Goal: Task Accomplishment & Management: Manage account settings

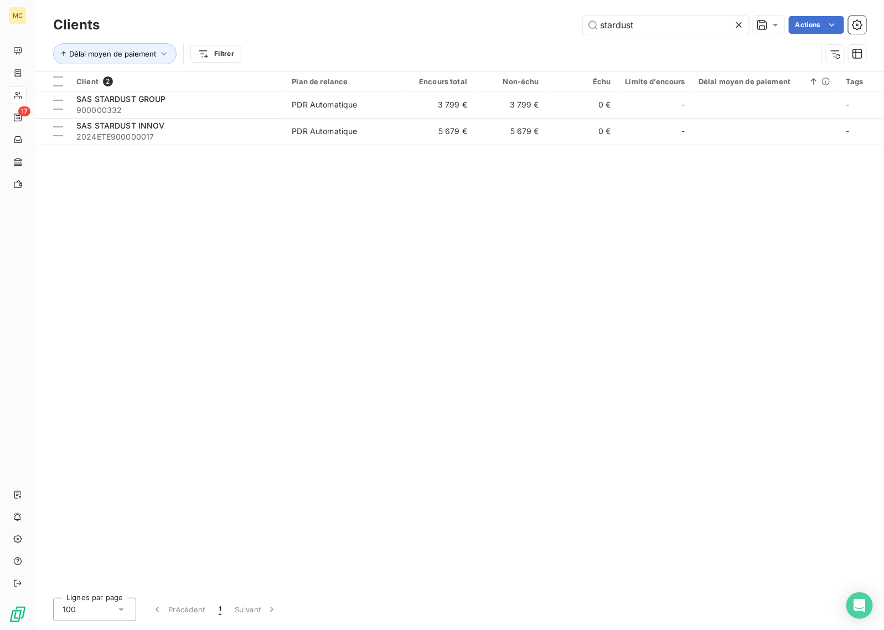
click at [737, 27] on icon at bounding box center [739, 25] width 6 height 6
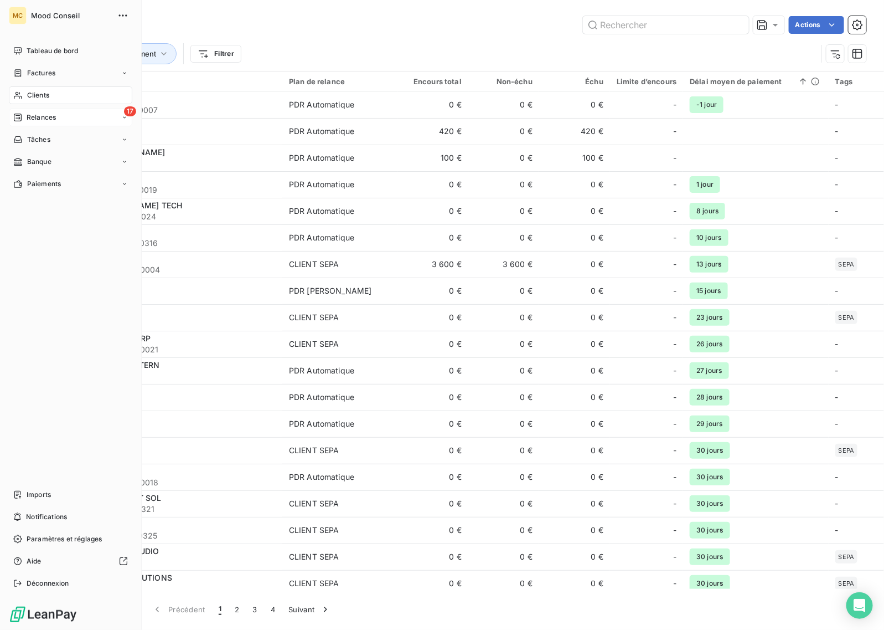
click at [27, 112] on span "Relances" at bounding box center [41, 117] width 29 height 10
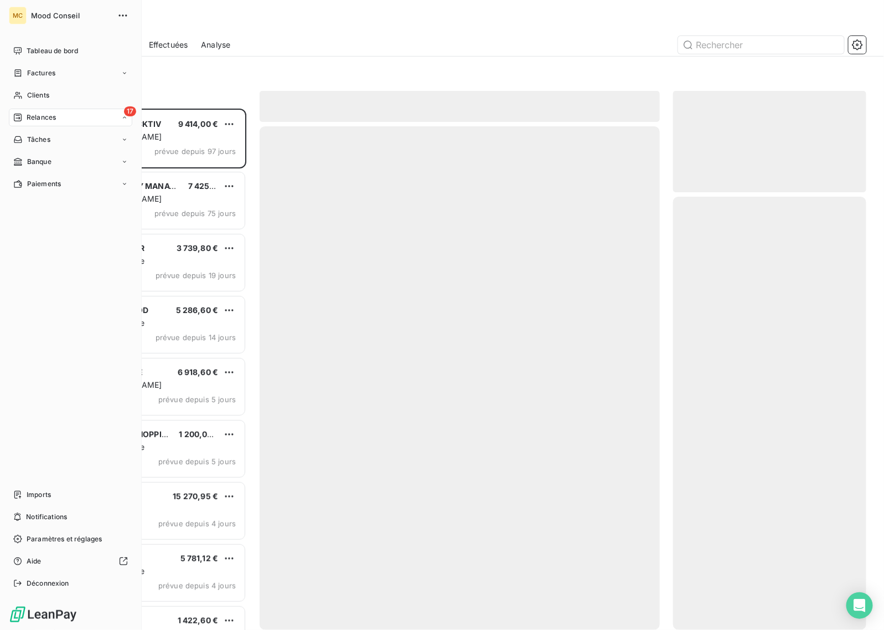
scroll to position [511, 183]
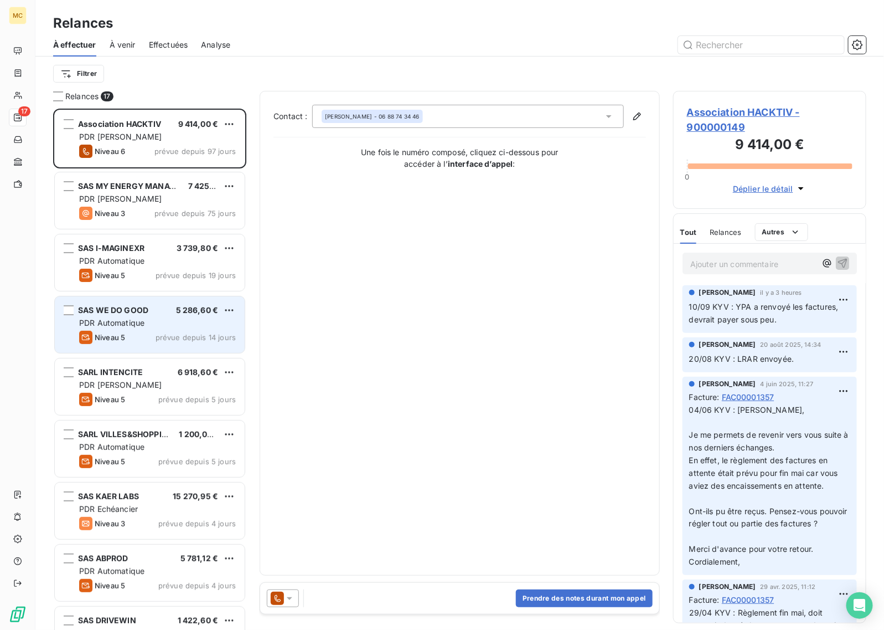
click at [154, 331] on div "Niveau 5 prévue depuis 14 jours" at bounding box center [157, 337] width 157 height 13
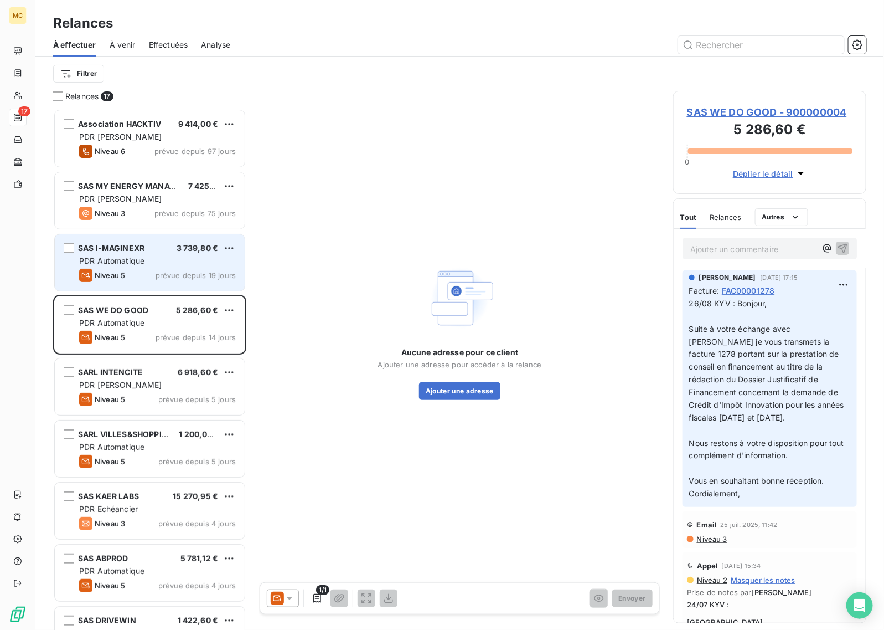
click at [137, 258] on span "PDR Automatique" at bounding box center [111, 260] width 65 height 9
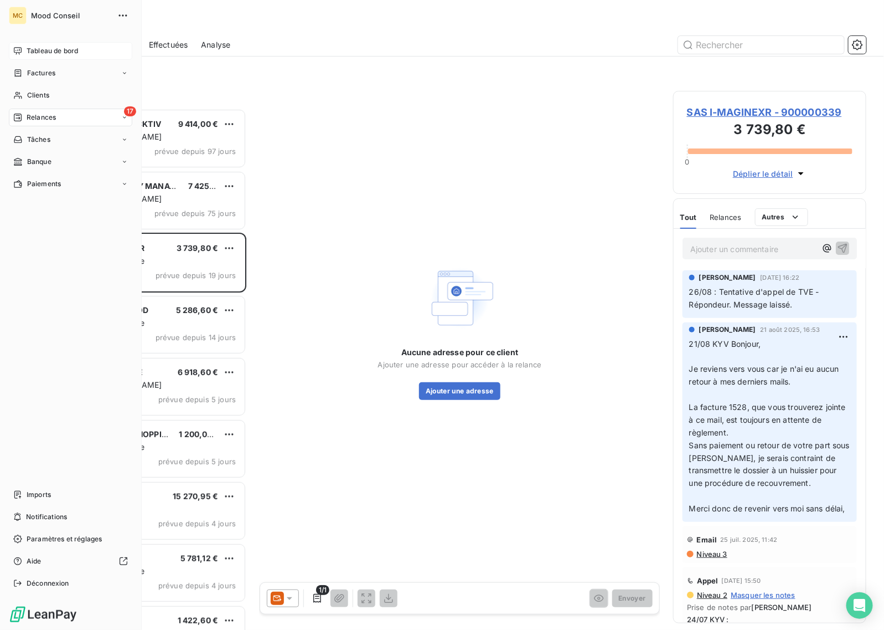
click at [20, 47] on icon at bounding box center [17, 51] width 9 height 9
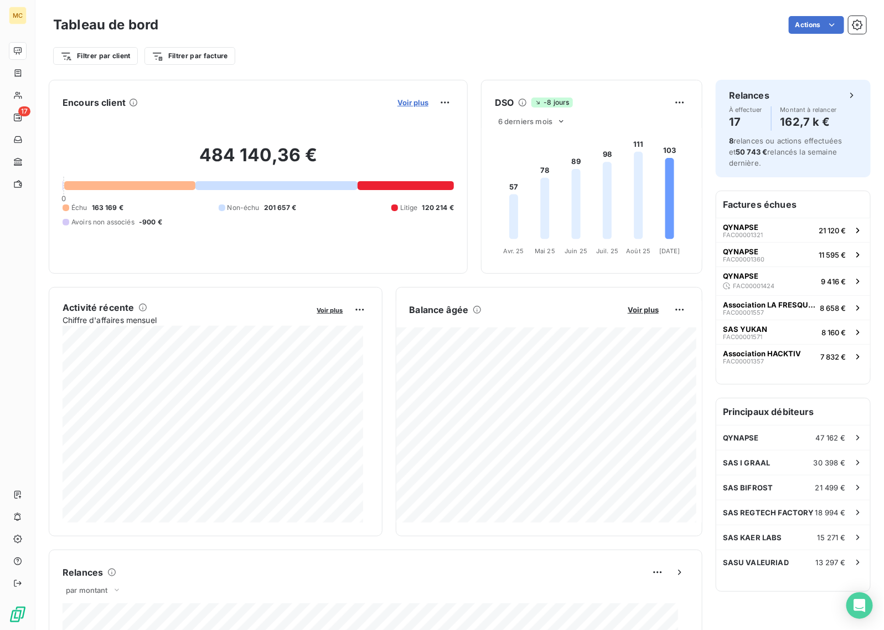
click at [415, 106] on span "Voir plus" at bounding box center [413, 102] width 31 height 9
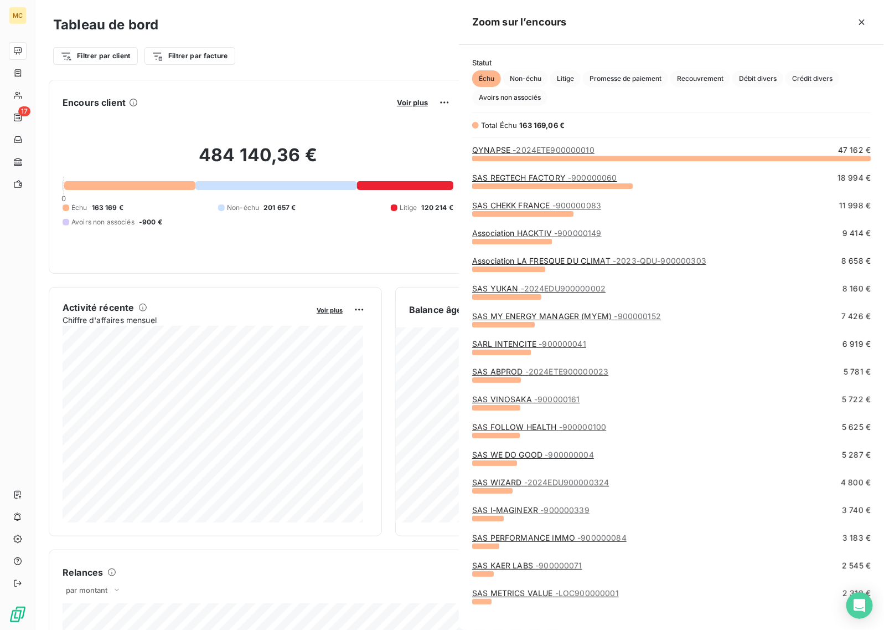
scroll to position [461, 415]
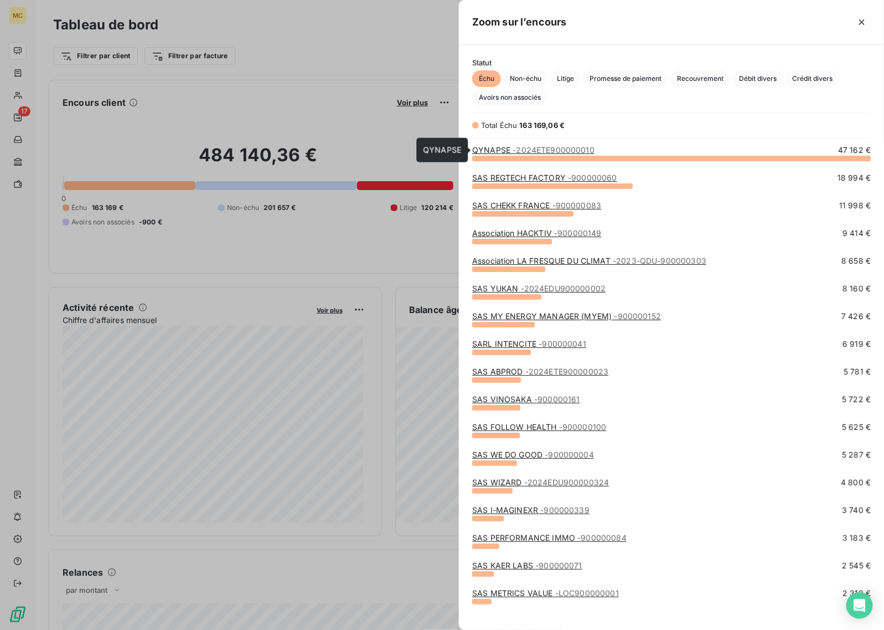
click at [547, 150] on span "- 2024ETE900000010" at bounding box center [554, 149] width 82 height 9
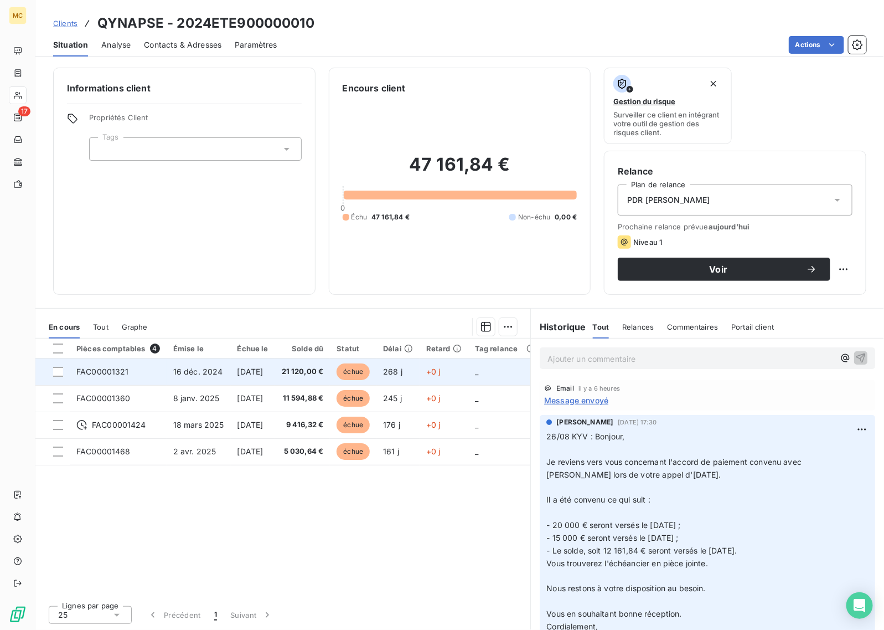
click at [350, 368] on td "échue" at bounding box center [353, 371] width 47 height 27
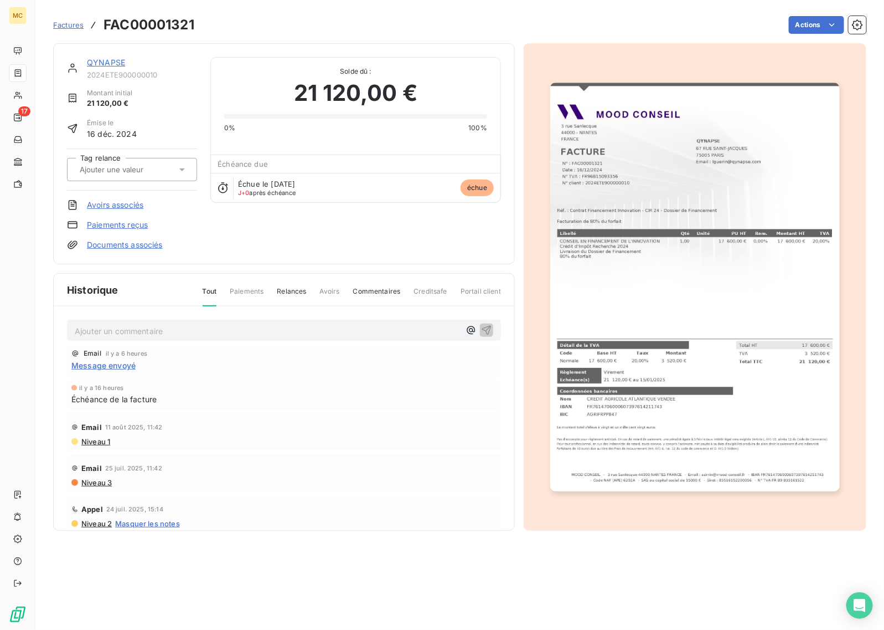
click at [827, 11] on div "Factures FAC00001321 Actions" at bounding box center [459, 18] width 813 height 37
click at [823, 22] on html "MC 17 Factures FAC00001321 Actions QYNAPSE 2024ETE900000010 Montant initial 21 …" at bounding box center [442, 315] width 884 height 630
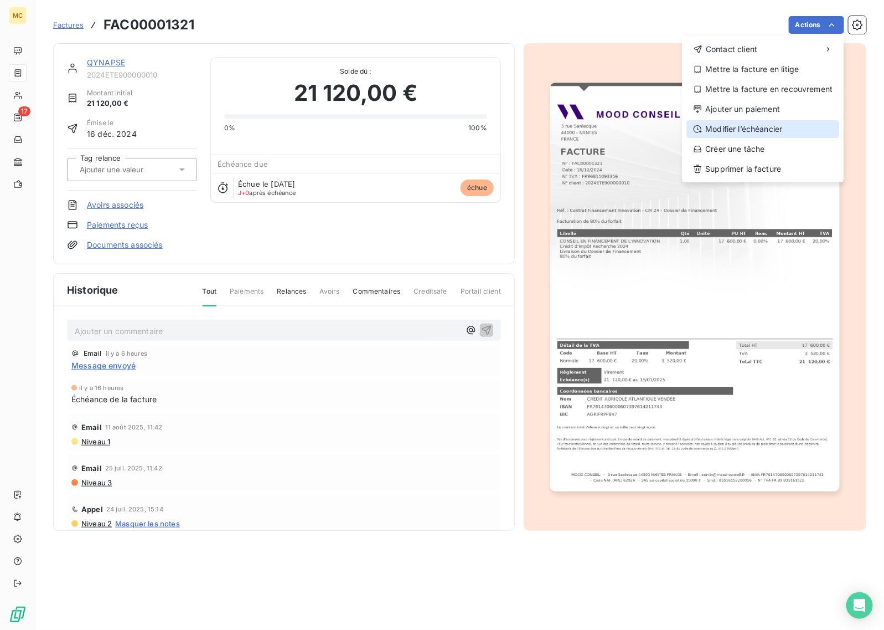
click at [769, 128] on div "Modifier l’échéancier" at bounding box center [763, 129] width 153 height 18
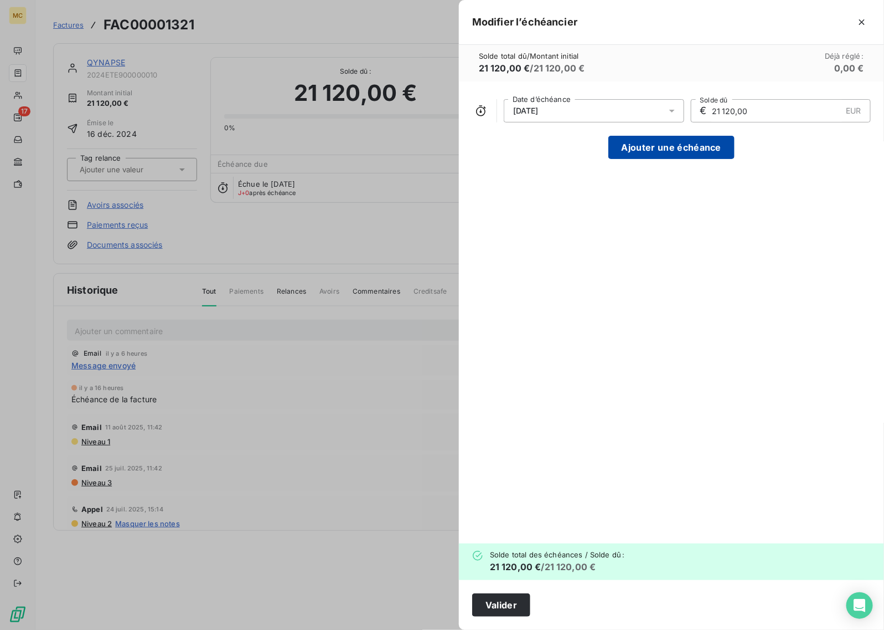
click at [676, 158] on button "Ajouter une échéance" at bounding box center [672, 147] width 126 height 23
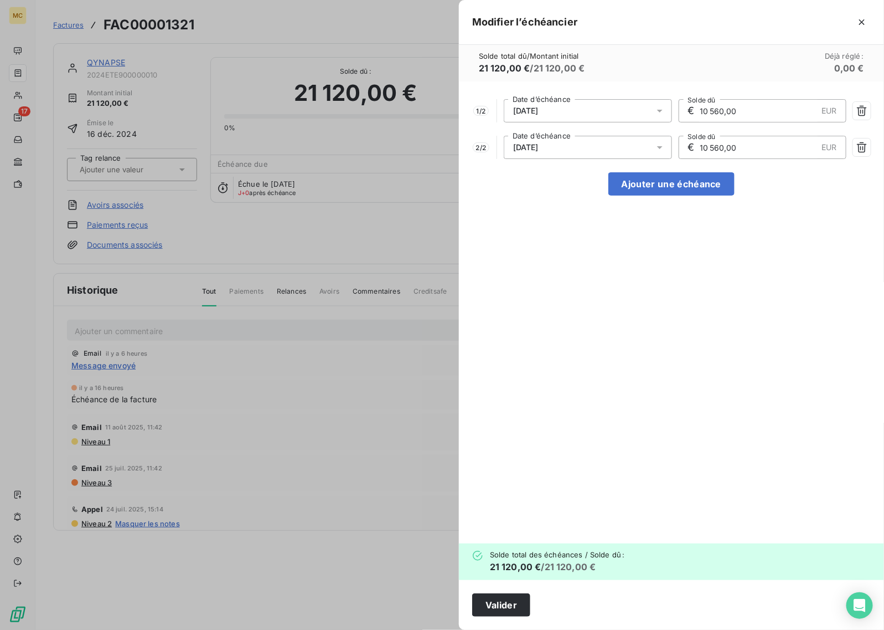
drag, startPoint x: 762, startPoint y: 115, endPoint x: 651, endPoint y: 105, distance: 111.1
click at [651, 105] on div "1 / 2 [DATE] Date d’échéance € 10 560,00 EUR Solde dû" at bounding box center [671, 110] width 399 height 23
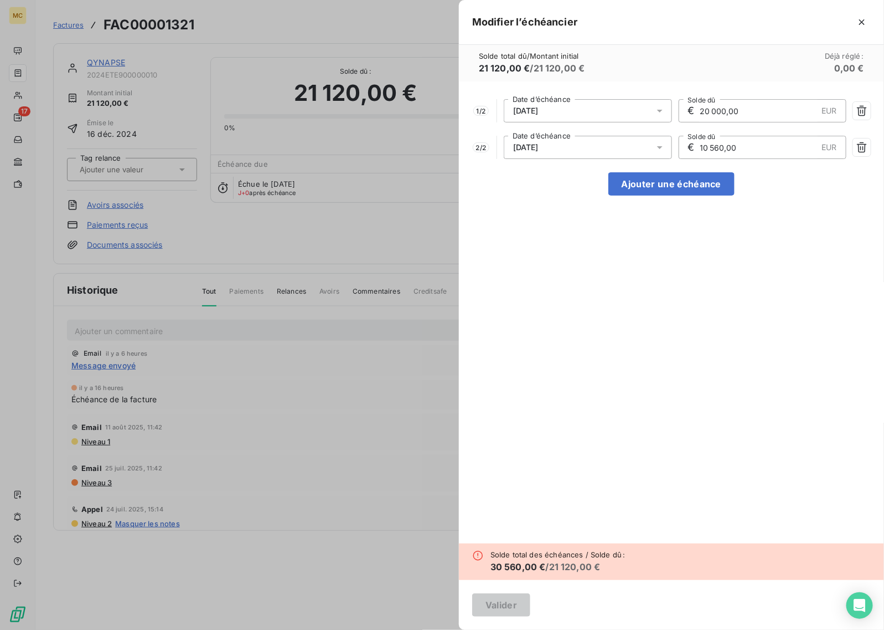
type input "20 000,00"
click at [785, 230] on div "1 / 2 [DATE] Date d’échéance € 20 000,00 EUR Solde dû 2 / 2 [DATE] Date d’échéa…" at bounding box center [671, 312] width 425 height 462
drag, startPoint x: 750, startPoint y: 147, endPoint x: 663, endPoint y: 146, distance: 87.5
click at [663, 146] on div "2 / 2 [DATE] Date d’échéance € 10 560,00 EUR Solde dû" at bounding box center [671, 147] width 399 height 23
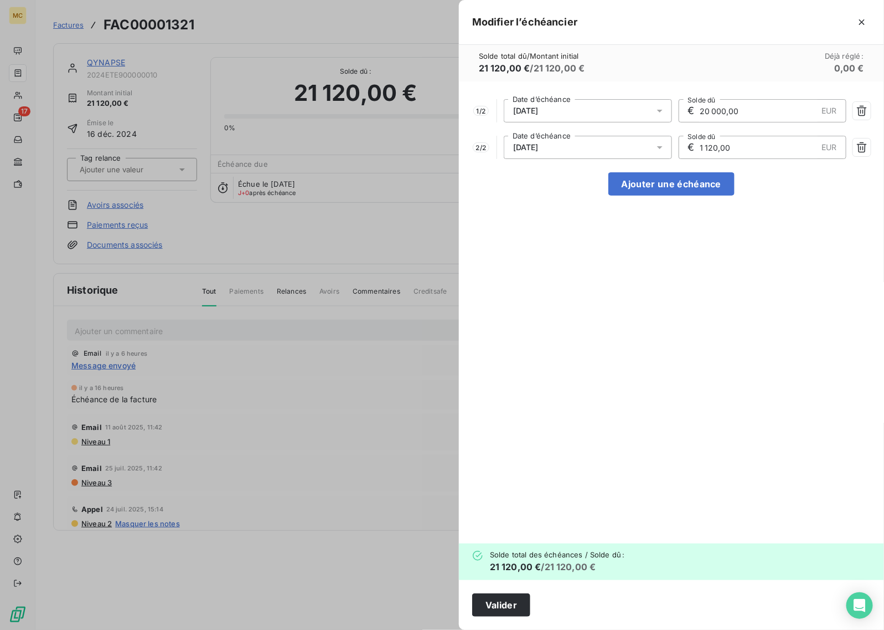
type input "1 120,00"
click at [779, 307] on div "1 / 2 [DATE] Date d’échéance € 20 000,00 EUR Solde dû 2 / 2 [DATE] Date d’échéa…" at bounding box center [671, 312] width 425 height 462
click at [559, 148] on div "[DATE]" at bounding box center [588, 147] width 168 height 23
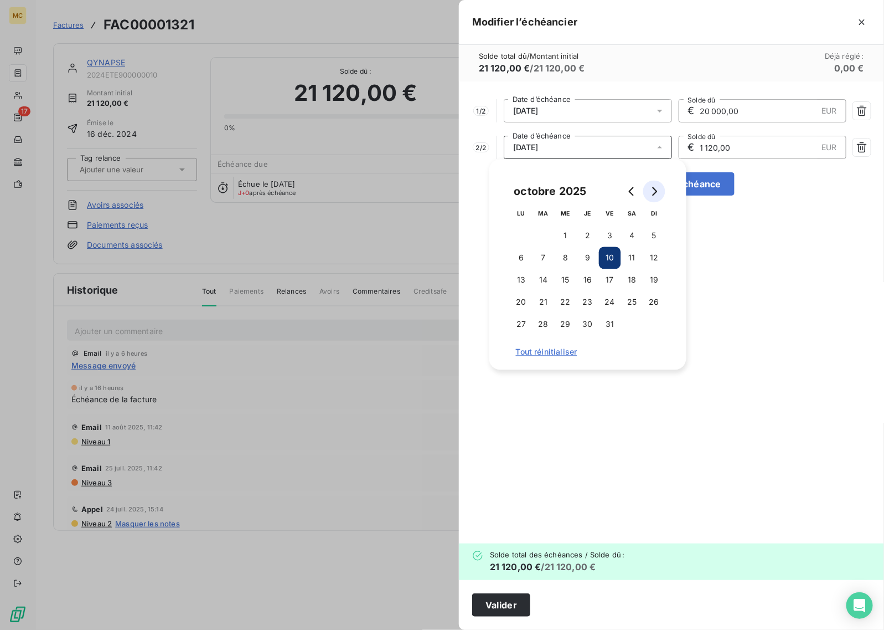
click at [654, 187] on icon "Go to next month" at bounding box center [654, 191] width 9 height 9
click at [637, 191] on button "Go to previous month" at bounding box center [632, 192] width 22 height 22
click at [608, 258] on button "10" at bounding box center [610, 258] width 22 height 22
drag, startPoint x: 772, startPoint y: 315, endPoint x: 772, endPoint y: 347, distance: 32.1
click at [772, 323] on div "1 / 2 [DATE] Date d’échéance € 20 000,00 EUR Solde dû 2 / 2 [DATE] Date d’échéa…" at bounding box center [671, 312] width 425 height 462
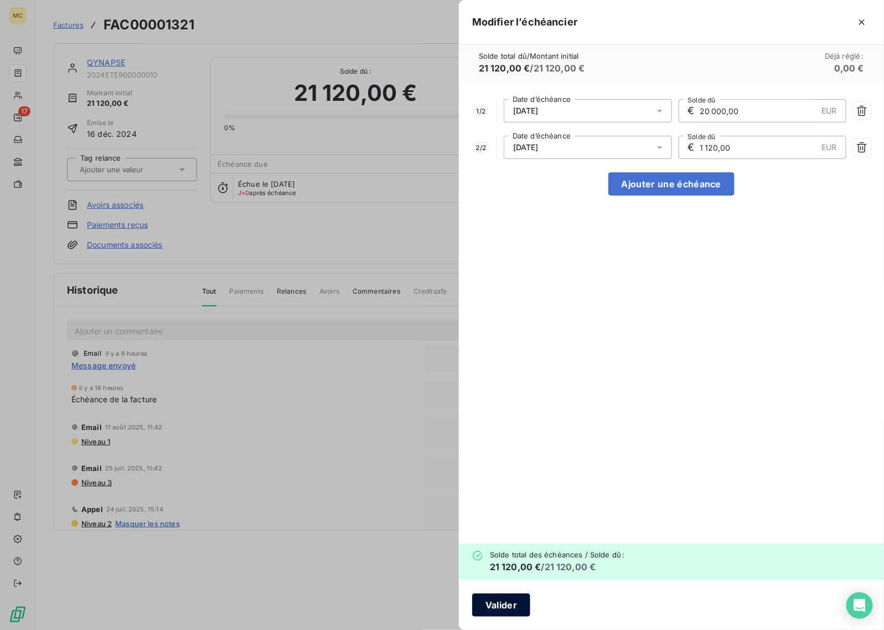
click at [508, 612] on button "Valider" at bounding box center [501, 604] width 58 height 23
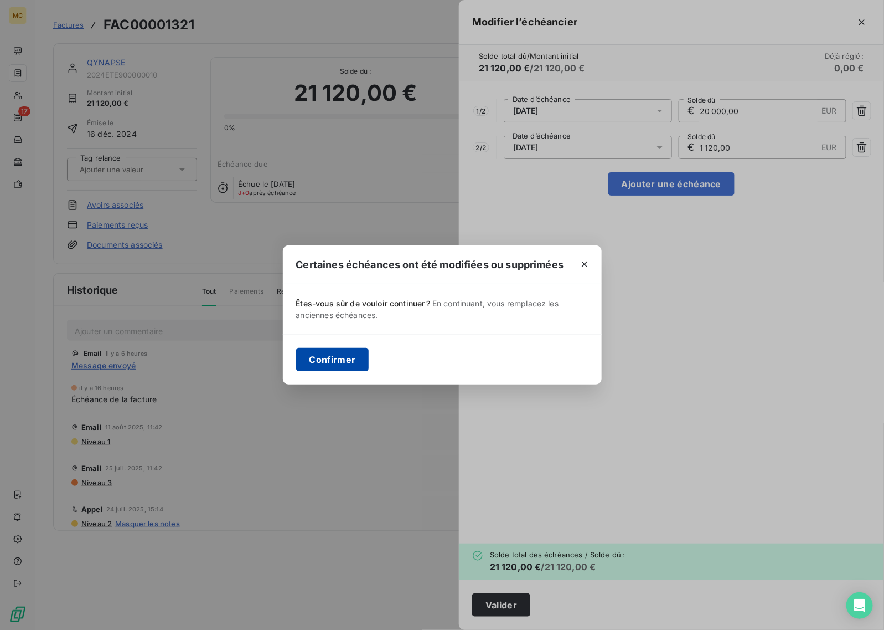
click at [338, 355] on button "Confirmer" at bounding box center [332, 359] width 73 height 23
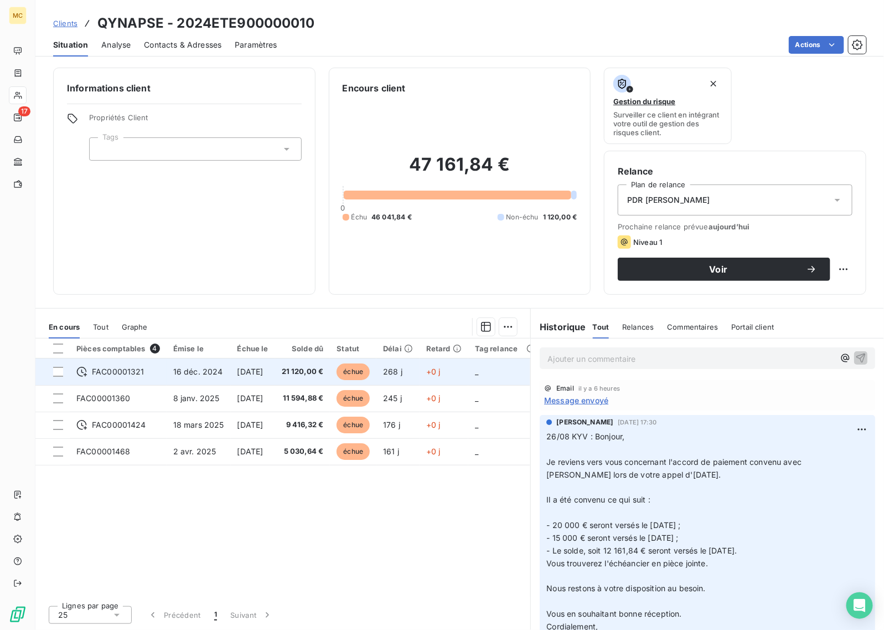
click at [298, 365] on td "21 120,00 €" at bounding box center [302, 371] width 55 height 27
click at [297, 361] on td "21 120,00 €" at bounding box center [302, 371] width 55 height 27
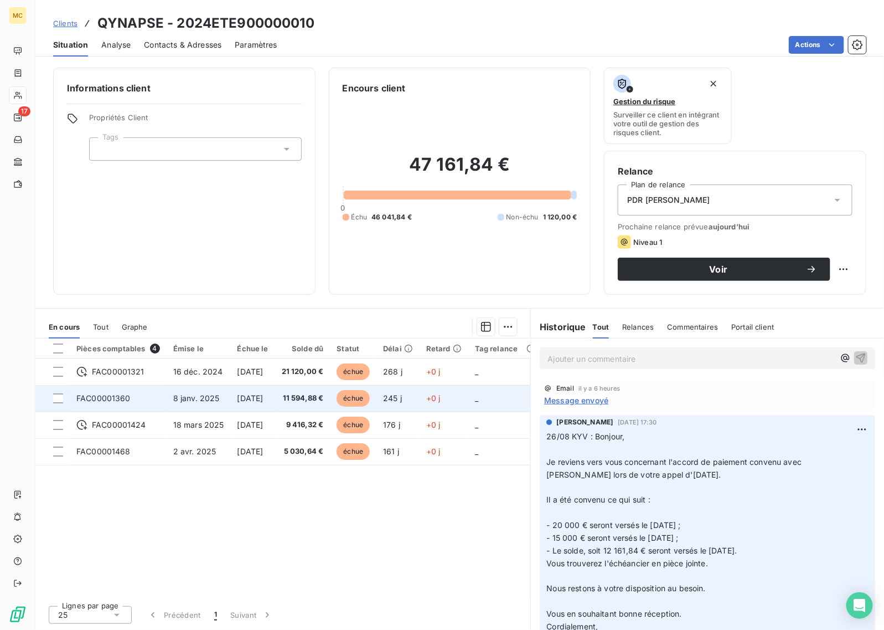
click at [377, 392] on td "échue" at bounding box center [353, 398] width 47 height 27
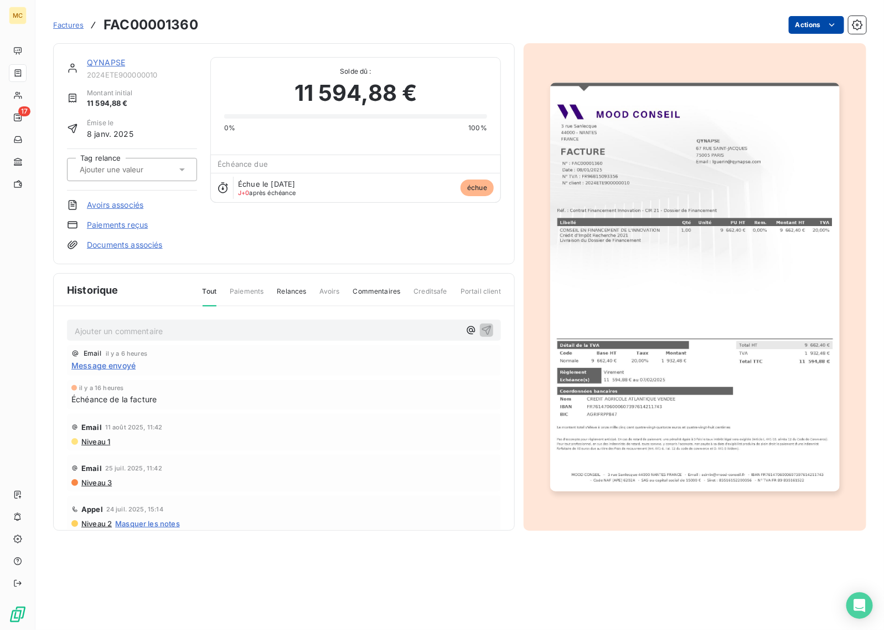
click at [801, 27] on html "MC 17 Factures FAC00001360 Actions QYNAPSE 2024ETE900000010 Montant initial 11 …" at bounding box center [442, 315] width 884 height 630
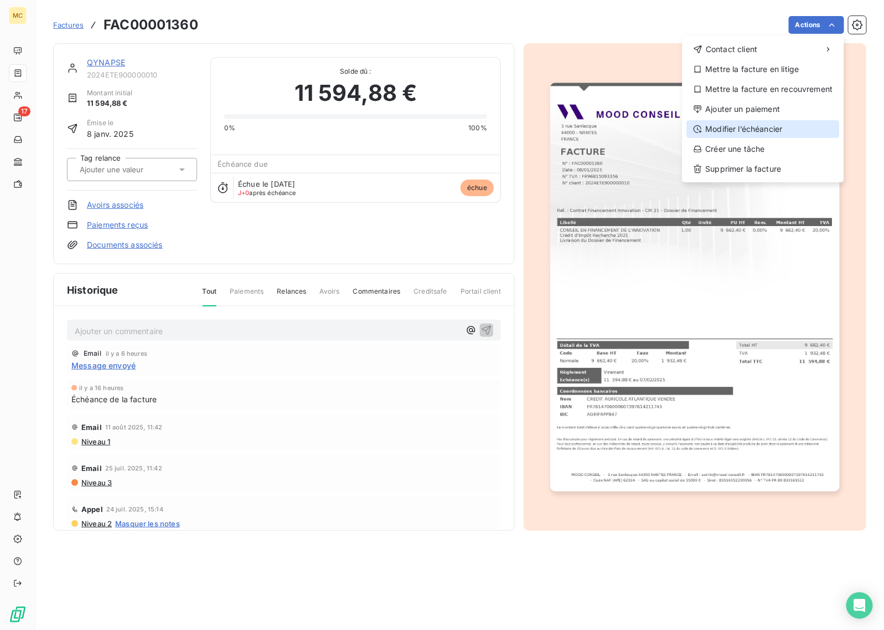
click at [780, 129] on div "Modifier l’échéancier" at bounding box center [763, 129] width 153 height 18
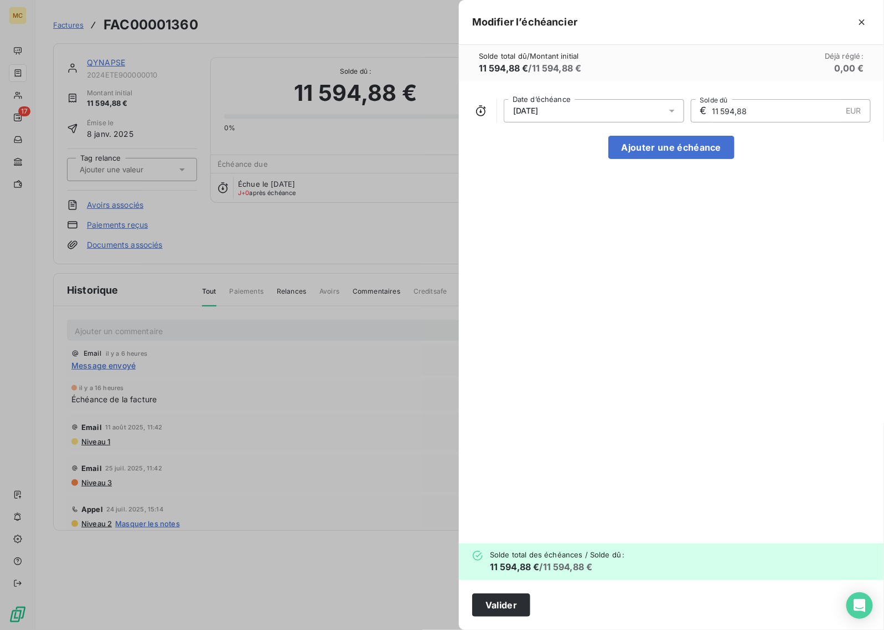
click at [633, 115] on div "[DATE]" at bounding box center [594, 110] width 181 height 23
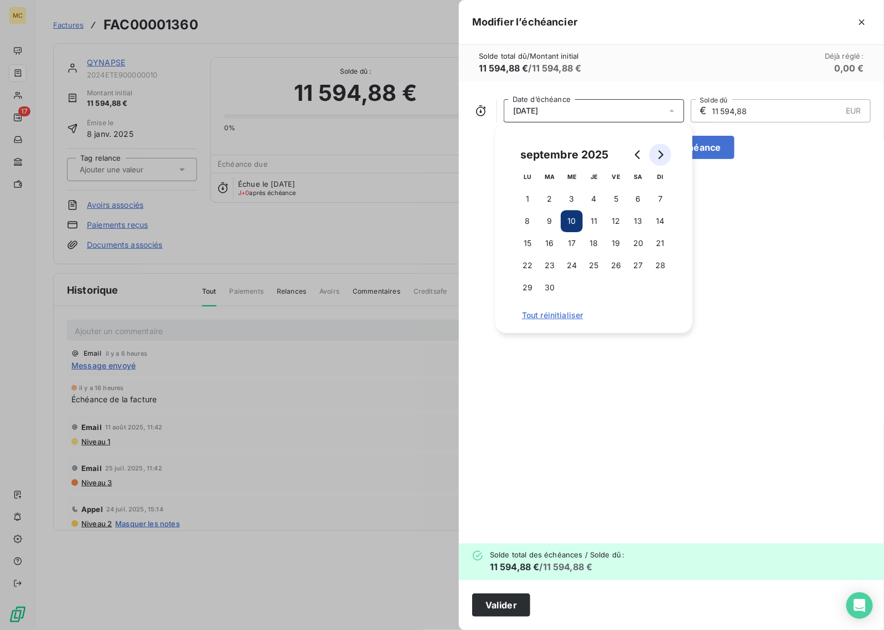
click at [662, 158] on icon "Go to next month" at bounding box center [660, 154] width 9 height 9
click at [616, 220] on button "10" at bounding box center [616, 221] width 22 height 22
click at [759, 231] on div "[DATE] Date d’échéance € 11 594,88 EUR Solde dû Ajouter une échéance" at bounding box center [671, 312] width 425 height 462
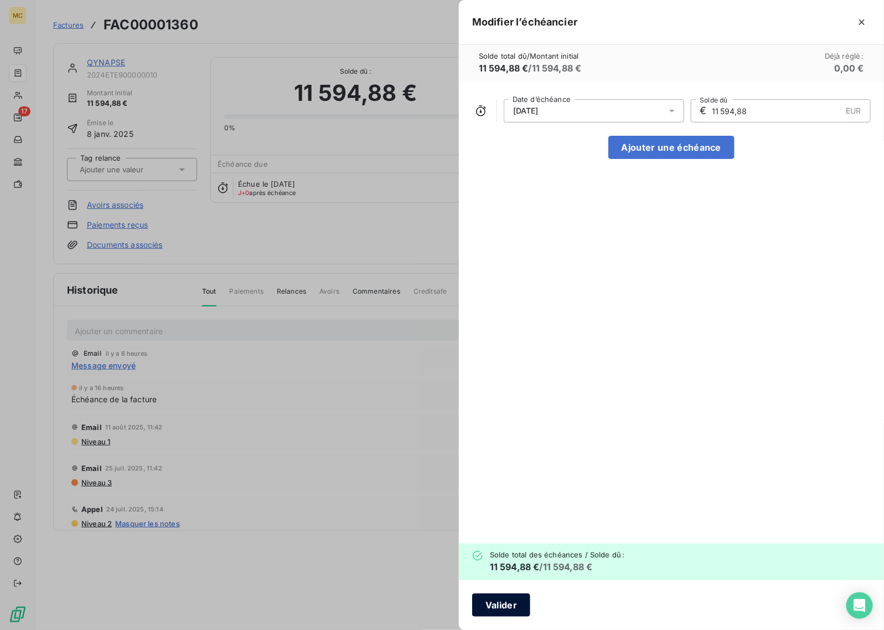
click at [514, 609] on button "Valider" at bounding box center [501, 604] width 58 height 23
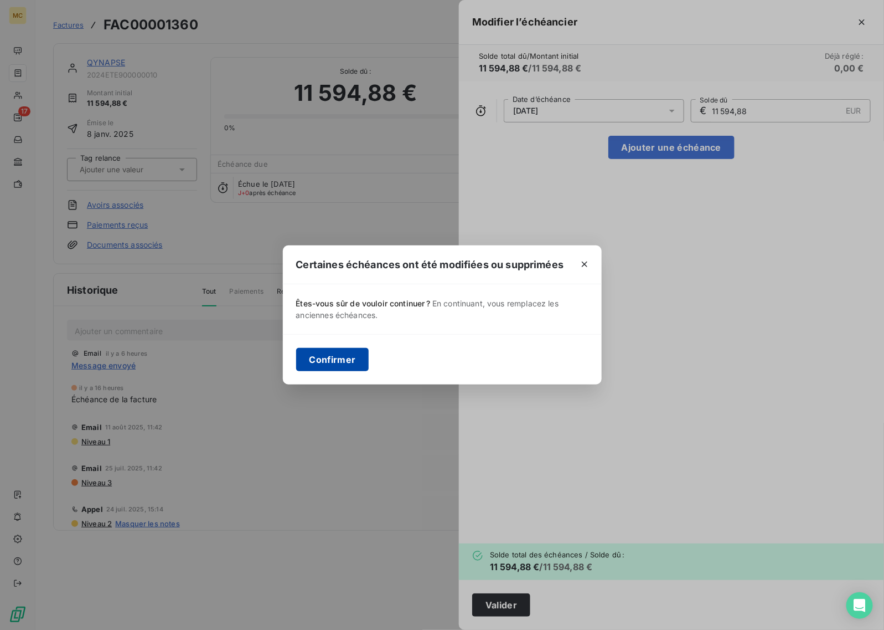
click at [323, 360] on button "Confirmer" at bounding box center [332, 359] width 73 height 23
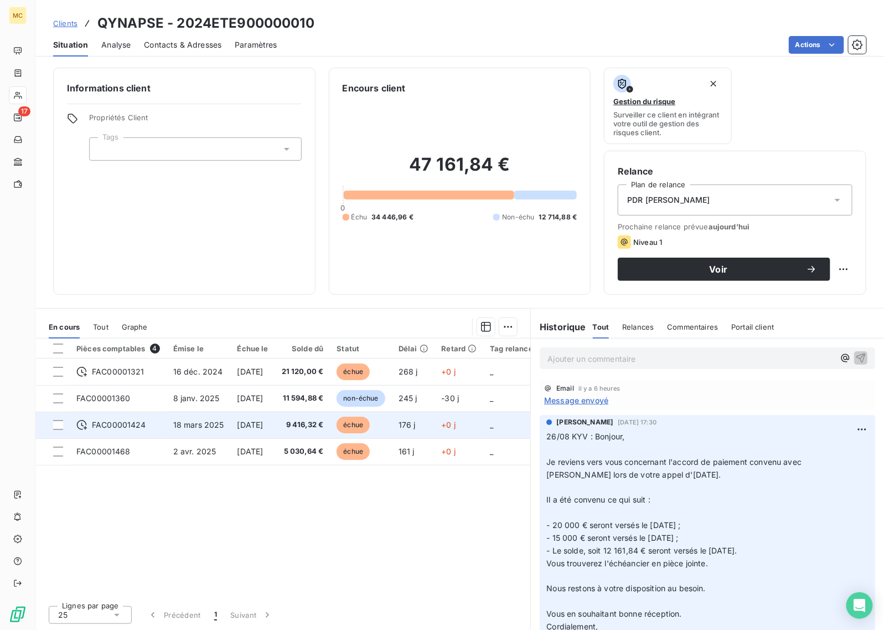
click at [324, 425] on span "9 416,32 €" at bounding box center [303, 424] width 42 height 11
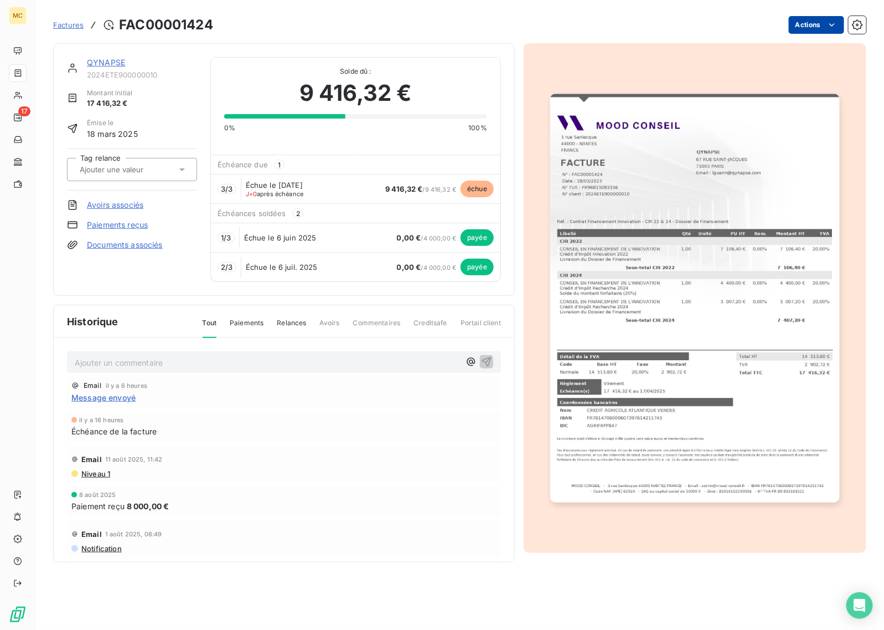
click at [803, 25] on html "MC 17 Factures FAC00001424 Actions QYNAPSE 2024ETE900000010 Montant initial 17 …" at bounding box center [442, 315] width 884 height 630
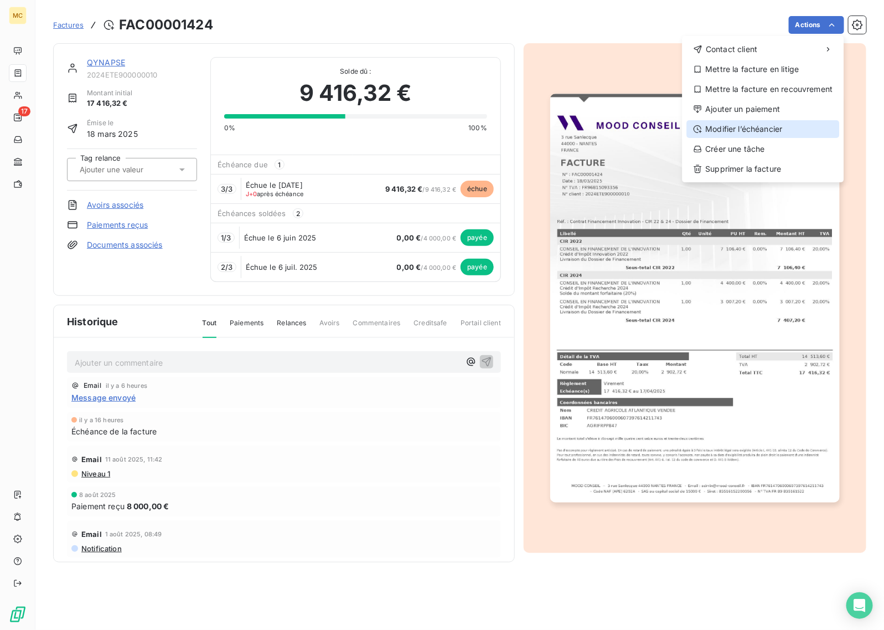
click at [781, 129] on div "Modifier l’échéancier" at bounding box center [763, 129] width 153 height 18
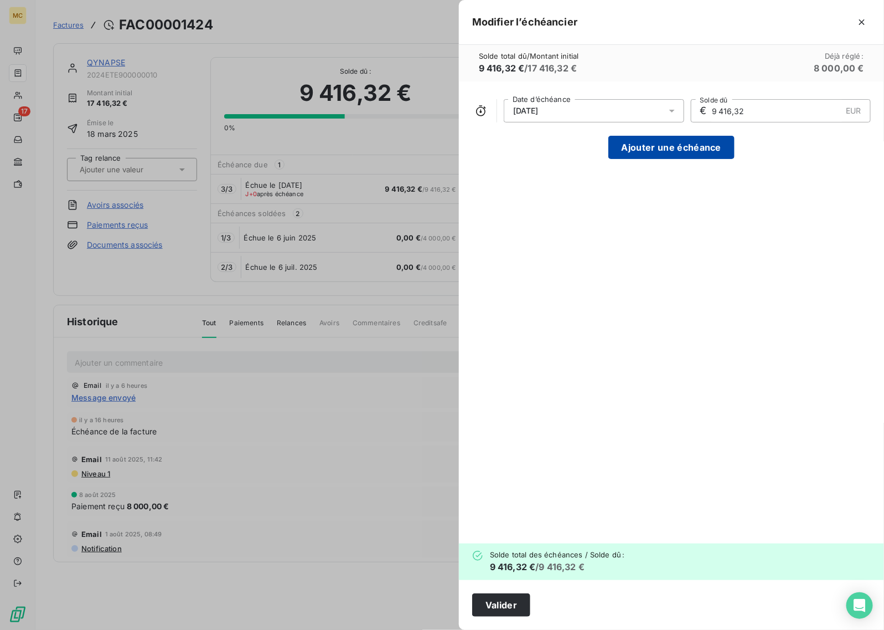
click at [682, 151] on button "Ajouter une échéance" at bounding box center [672, 147] width 126 height 23
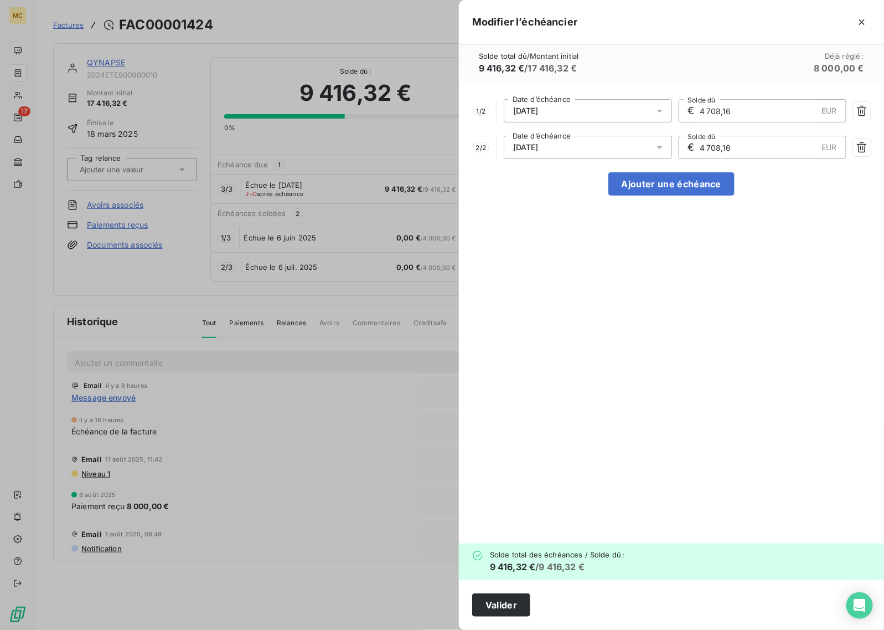
drag, startPoint x: 742, startPoint y: 111, endPoint x: 697, endPoint y: 111, distance: 45.4
click at [697, 111] on div "€ 4 708,16 EUR Solde dû" at bounding box center [763, 110] width 168 height 23
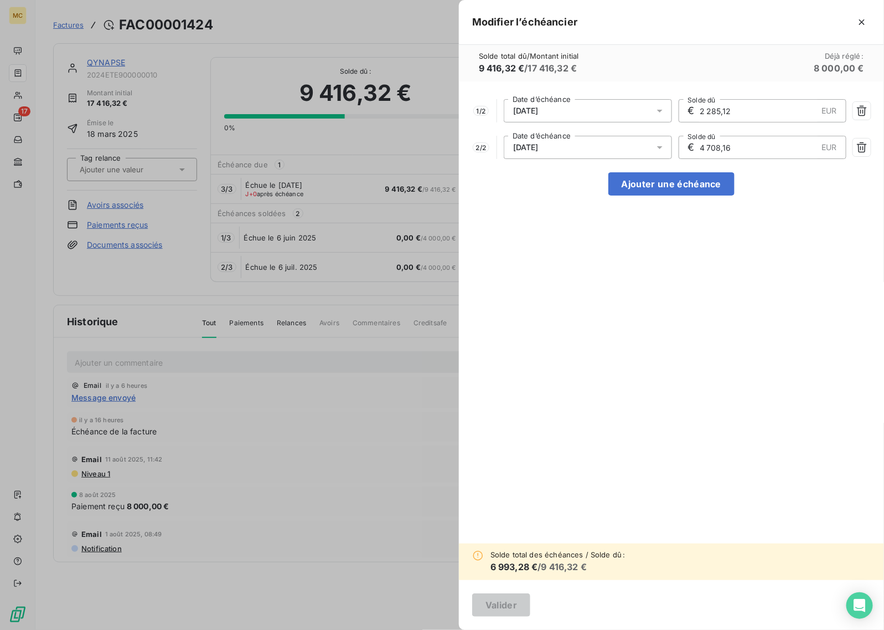
type input "2 285,12"
click at [805, 309] on div "1 / 2 [DATE] Date d’échéance € 2 285,12 EUR Solde dû 2 / 2 [DATE] Date d’échéan…" at bounding box center [671, 312] width 425 height 462
click at [651, 116] on div "[DATE]" at bounding box center [588, 110] width 168 height 23
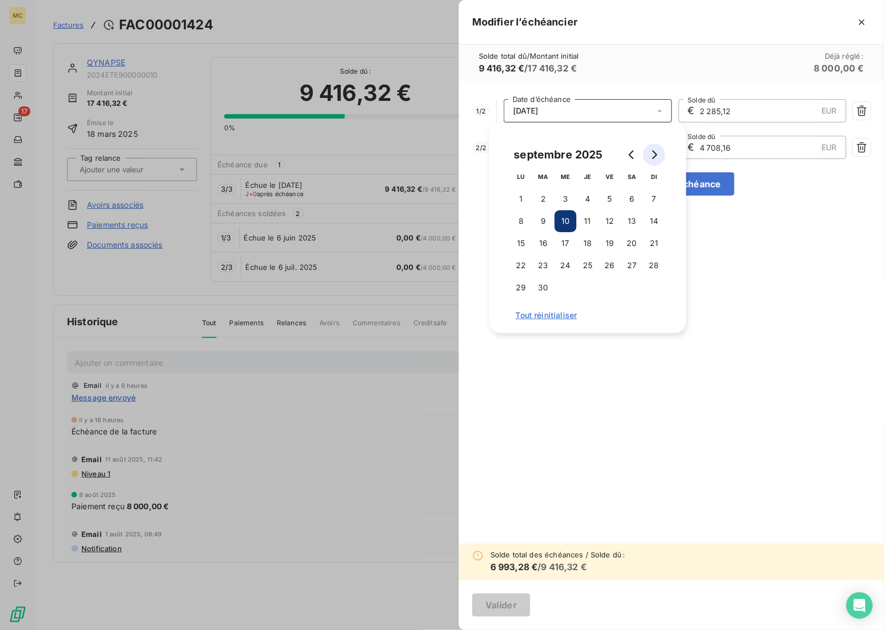
click at [654, 157] on icon "Go to next month" at bounding box center [655, 154] width 5 height 9
click at [609, 220] on button "10" at bounding box center [610, 221] width 22 height 22
click at [826, 261] on div "1 / 2 [DATE] Date d’échéance € 2 285,12 EUR Solde dû 2 / 2 [DATE] Date d’échéan…" at bounding box center [671, 312] width 425 height 462
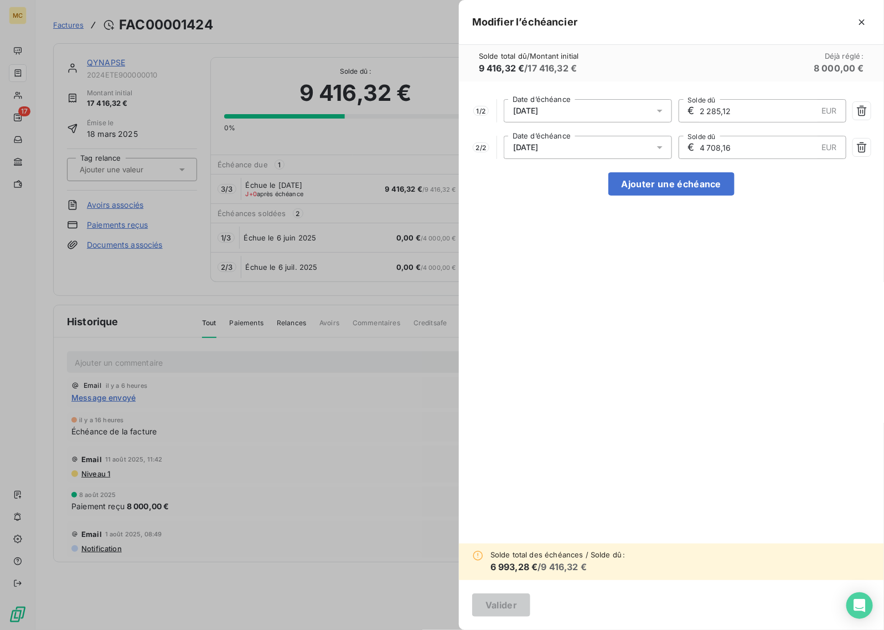
click at [627, 146] on div "[DATE]" at bounding box center [588, 147] width 168 height 23
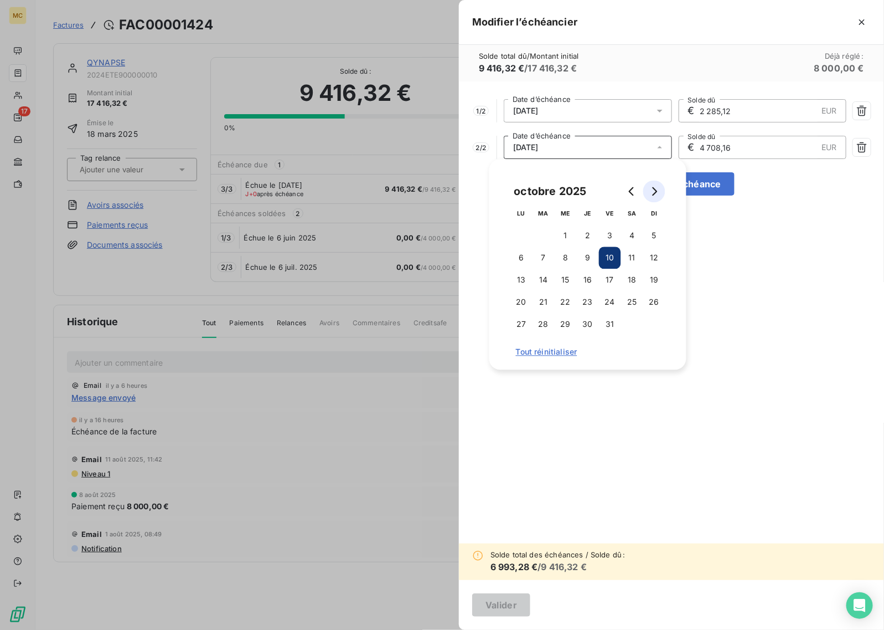
click at [654, 189] on icon "Go to next month" at bounding box center [654, 191] width 9 height 9
click at [654, 321] on button "30" at bounding box center [654, 324] width 22 height 22
click at [751, 299] on div "1 / 2 [DATE] Date d’échéance € 2 285,12 EUR Solde dû 2 / 2 [DATE] Date d’échéan…" at bounding box center [671, 312] width 425 height 462
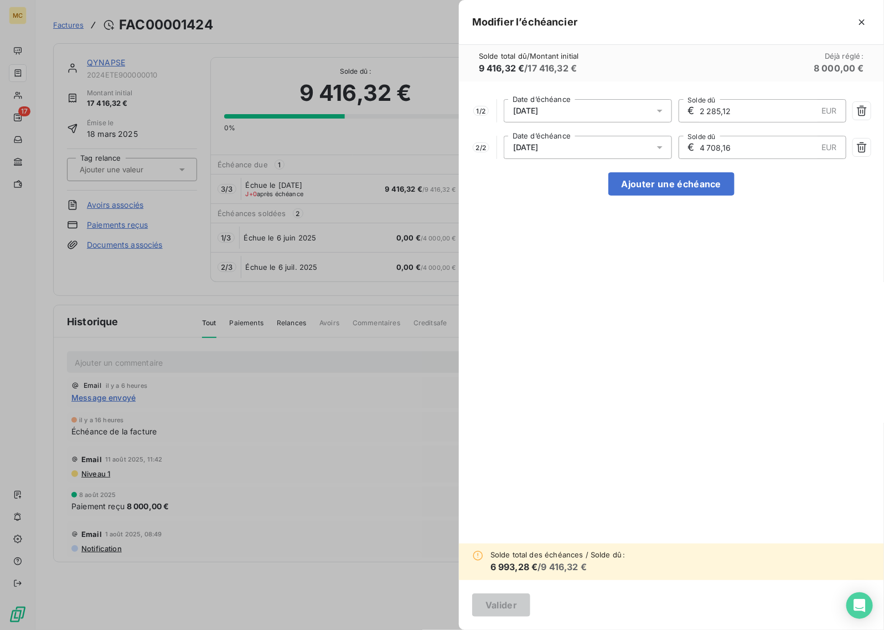
drag, startPoint x: 753, startPoint y: 154, endPoint x: 696, endPoint y: 151, distance: 57.1
click at [696, 151] on div "€ 4 708,16 EUR Solde dû" at bounding box center [763, 147] width 168 height 23
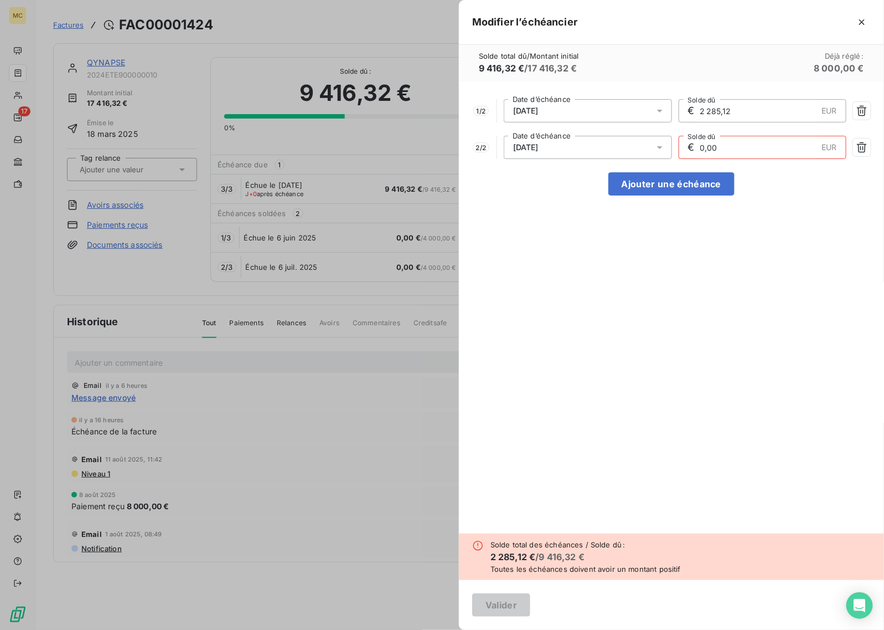
click at [683, 393] on div "1 / 2 [DATE] Date d’échéance € 2 285,12 EUR Solde dû 2 / 2 [DATE] Date d’échéan…" at bounding box center [671, 307] width 425 height 452
click at [762, 144] on input "0,00" at bounding box center [758, 147] width 118 height 22
drag, startPoint x: 723, startPoint y: 145, endPoint x: 704, endPoint y: 144, distance: 19.4
click at [704, 144] on input "0,00" at bounding box center [758, 147] width 118 height 22
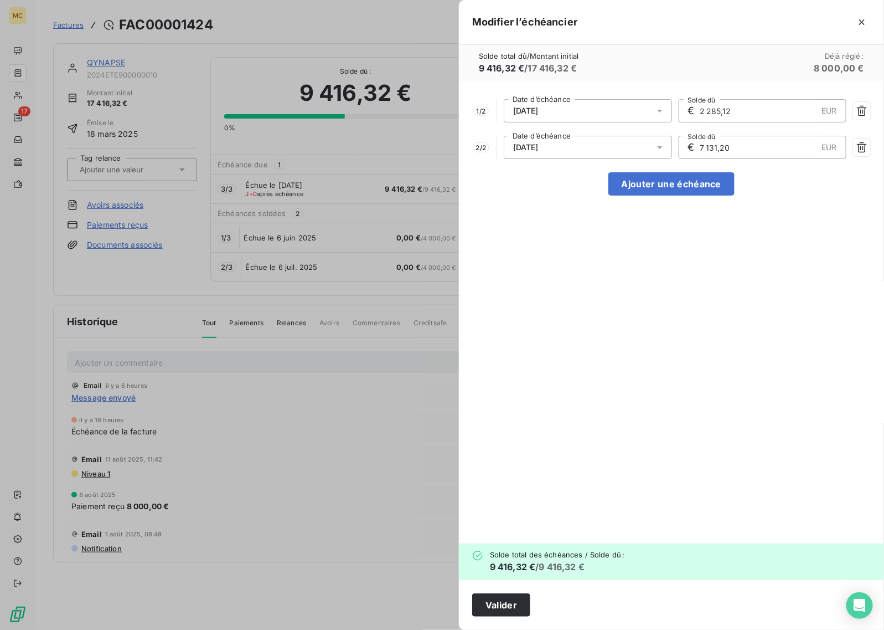
type input "7 131,20"
click at [730, 282] on div "1 / 2 [DATE] Date d’échéance € 2 285,12 EUR Solde dû 2 / 2 [DATE] Date d’échéan…" at bounding box center [671, 312] width 425 height 462
click at [520, 594] on button "Valider" at bounding box center [501, 604] width 58 height 23
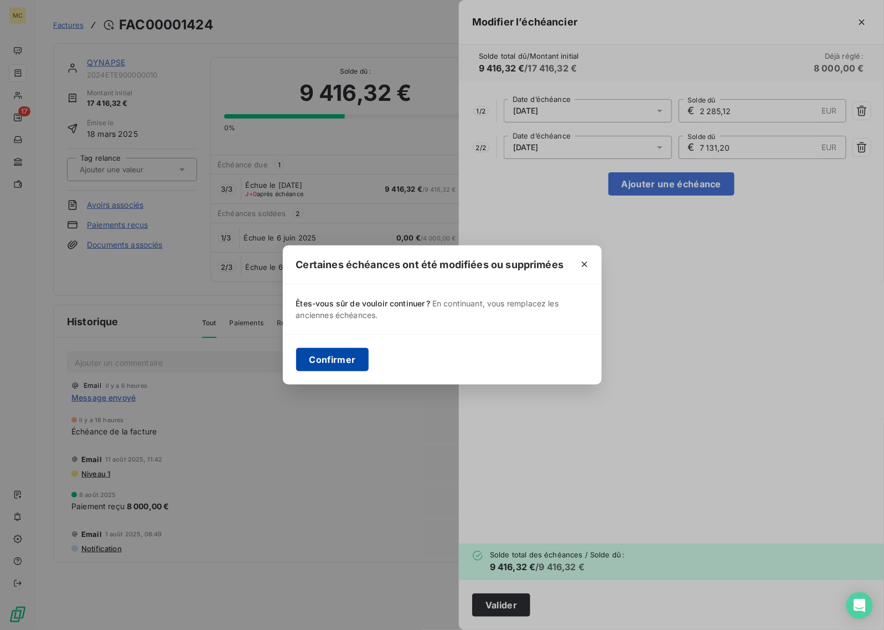
click at [349, 357] on button "Confirmer" at bounding box center [332, 359] width 73 height 23
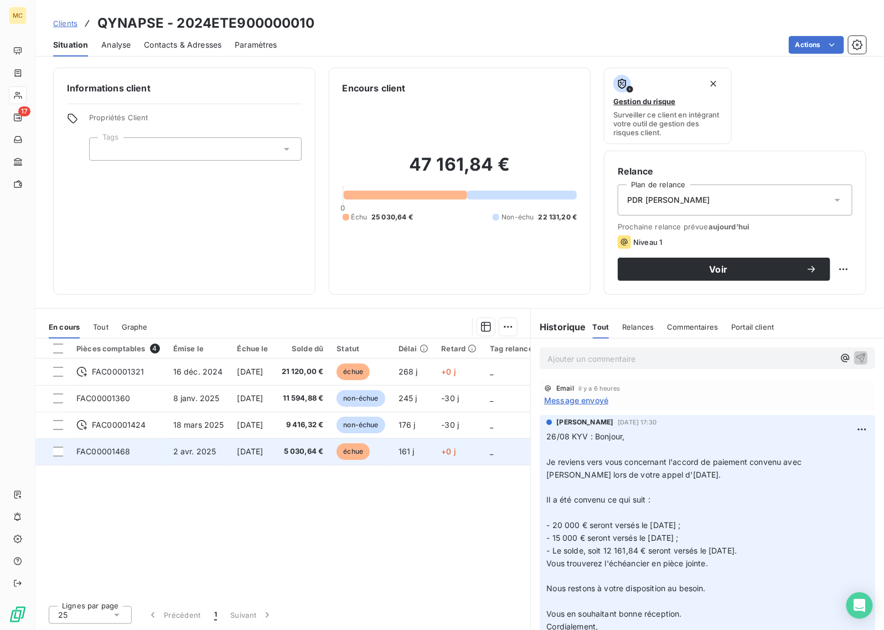
click at [417, 457] on td "161 j" at bounding box center [413, 451] width 43 height 27
click at [391, 444] on td "échue" at bounding box center [360, 451] width 61 height 27
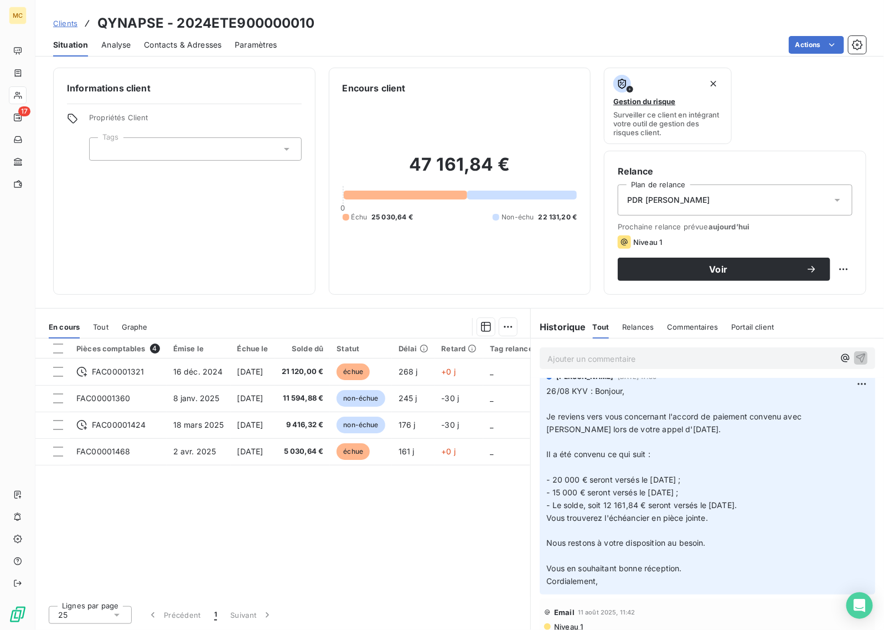
scroll to position [69, 0]
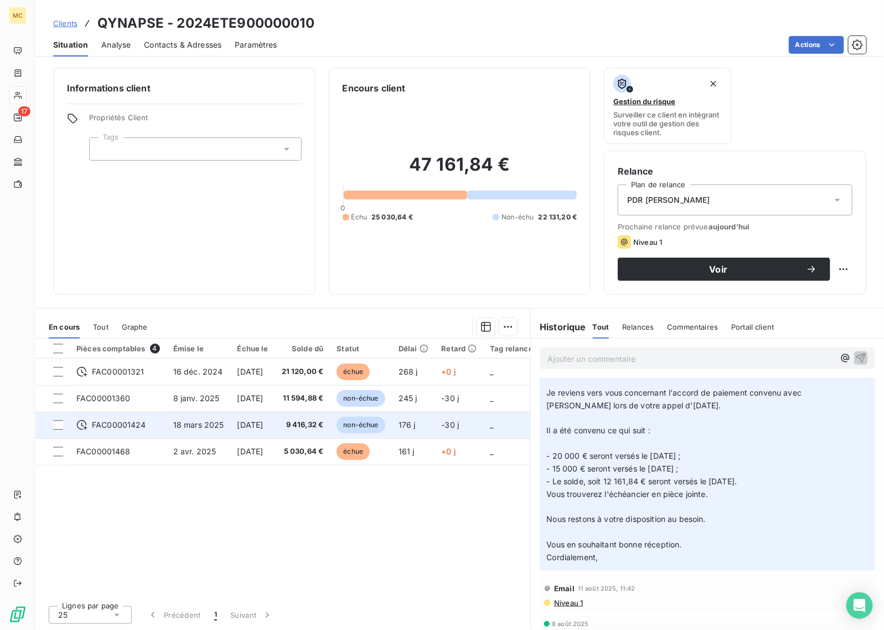
click at [385, 429] on span "non-échue" at bounding box center [361, 424] width 48 height 17
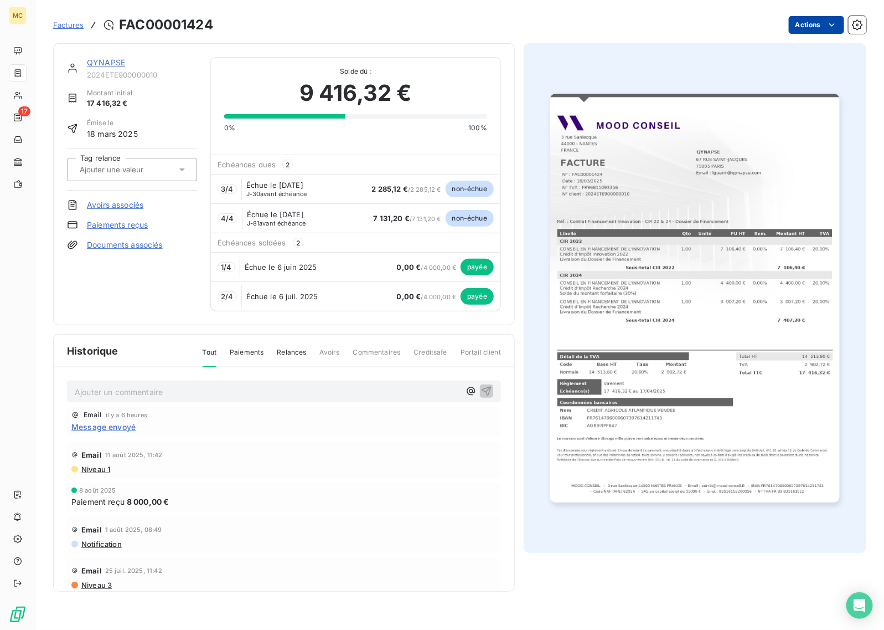
click at [809, 23] on html "MC 17 Factures FAC00001424 Actions QYNAPSE 2024ETE900000010 Montant initial 17 …" at bounding box center [442, 315] width 884 height 630
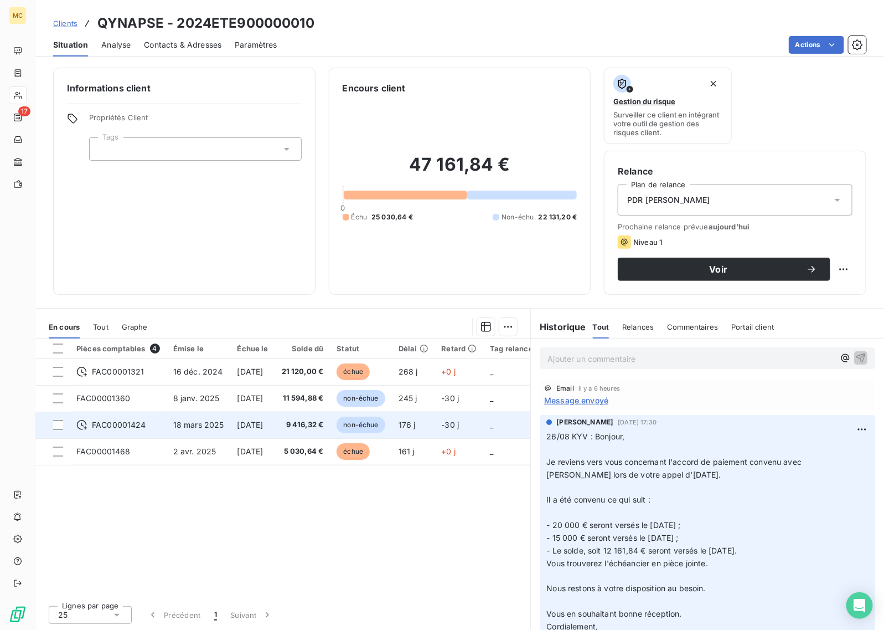
click at [416, 422] on span "176 j" at bounding box center [407, 424] width 17 height 9
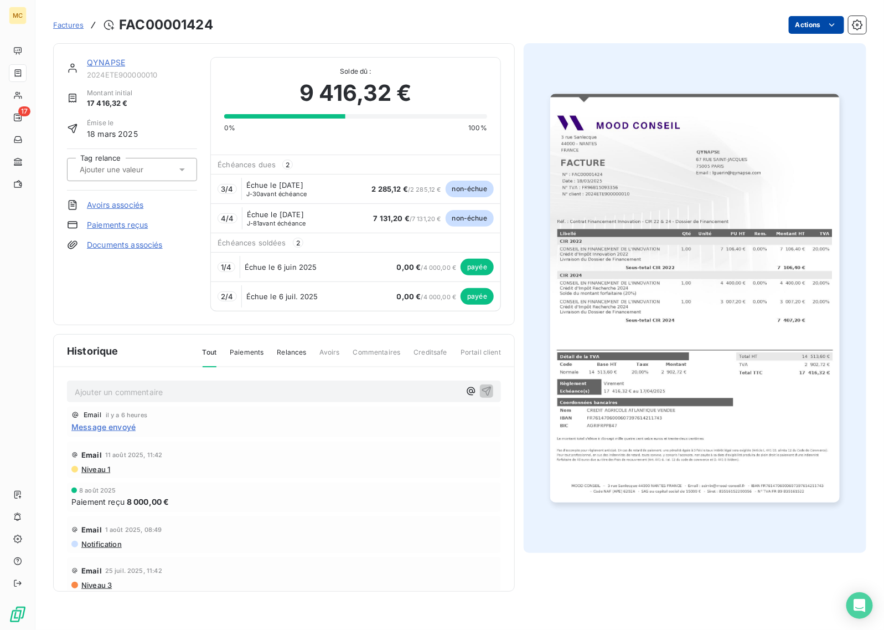
click at [807, 24] on html "MC 17 Factures FAC00001424 Actions QYNAPSE 2024ETE900000010 Montant initial 17 …" at bounding box center [442, 315] width 884 height 630
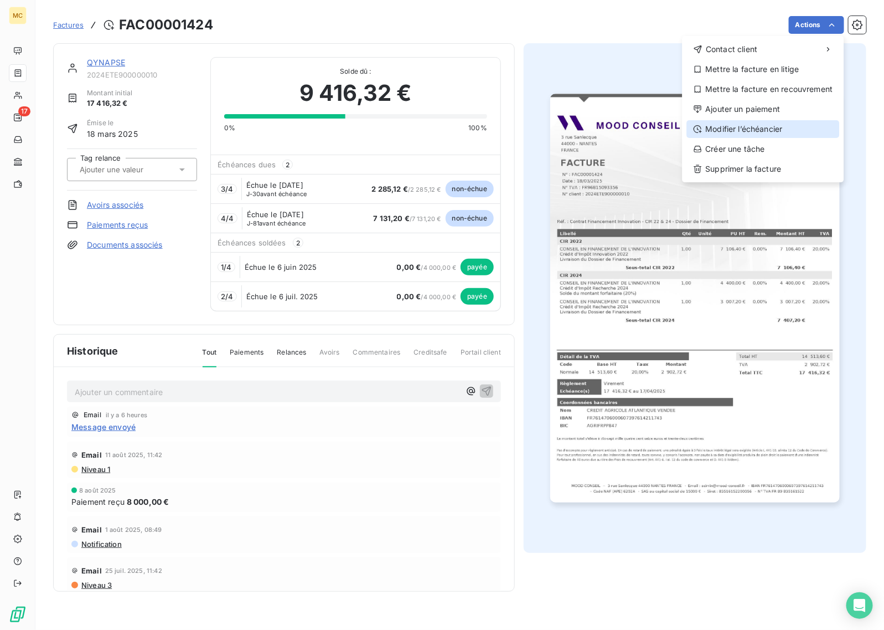
click at [782, 126] on div "Modifier l’échéancier" at bounding box center [763, 129] width 153 height 18
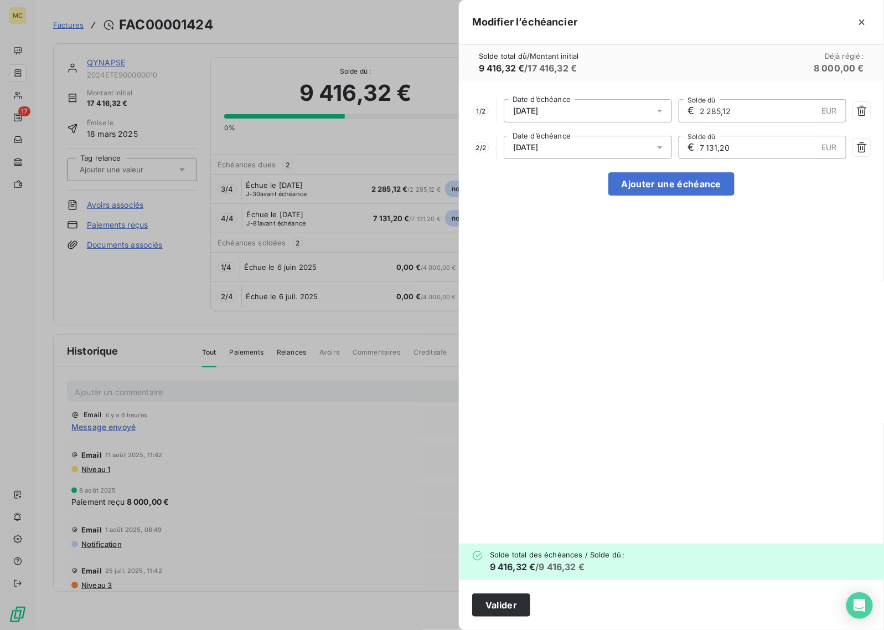
click at [539, 147] on span "[DATE]" at bounding box center [525, 147] width 25 height 9
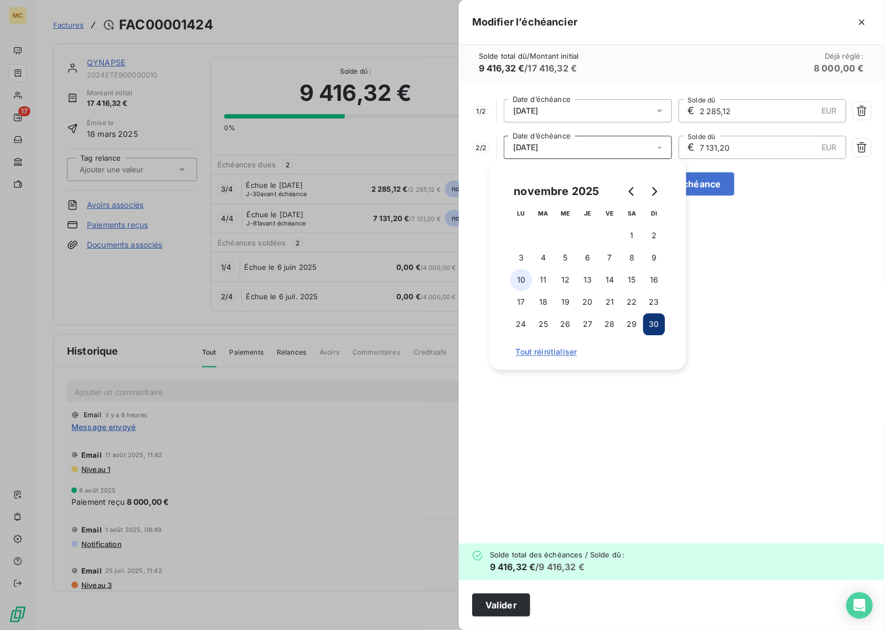
click at [523, 284] on button "10" at bounding box center [522, 280] width 22 height 22
click at [743, 276] on div "1 / 2 [DATE] Date d’échéance € 2 285,12 EUR Solde dû 2 / 2 [DATE] Date d’échéan…" at bounding box center [671, 312] width 425 height 462
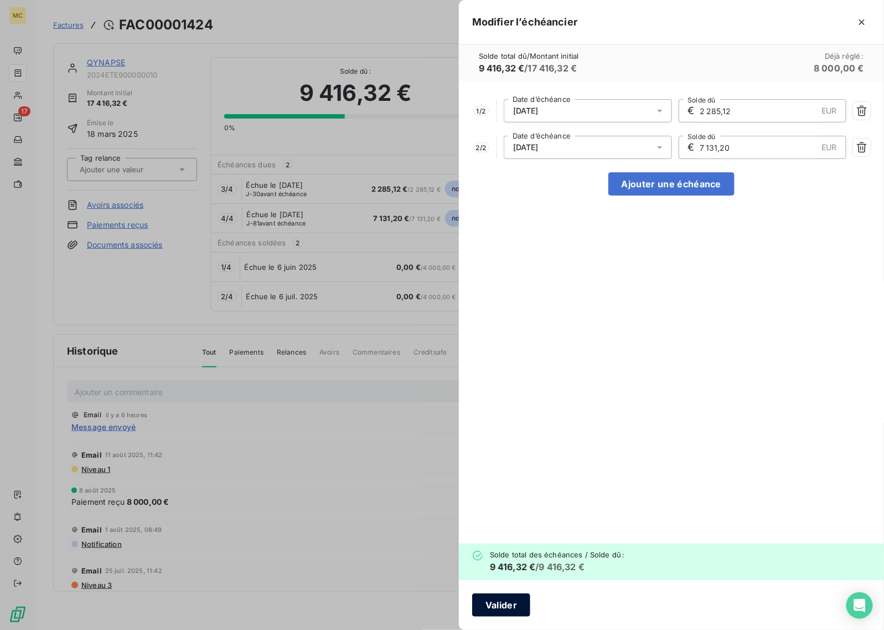
click at [504, 604] on button "Valider" at bounding box center [501, 604] width 58 height 23
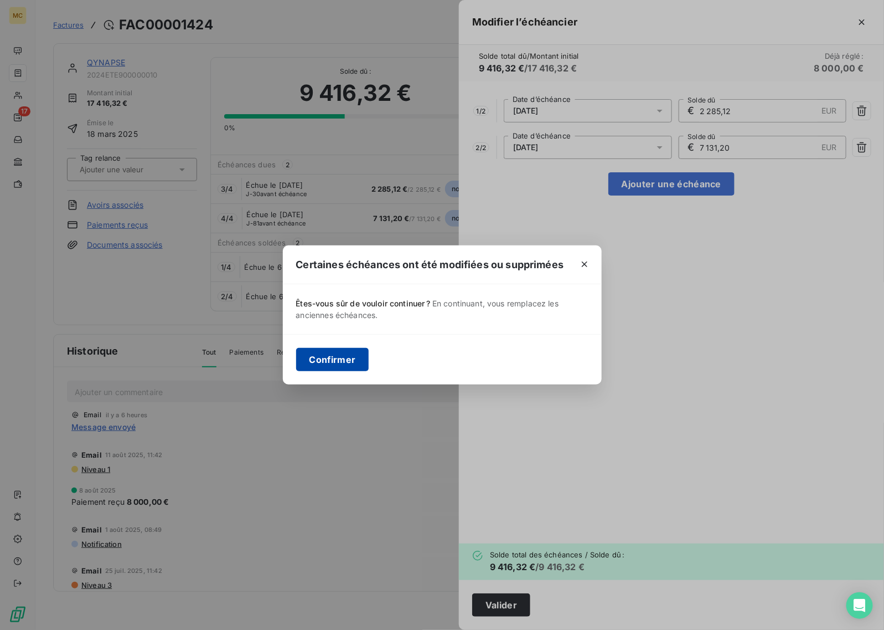
click at [342, 364] on button "Confirmer" at bounding box center [332, 359] width 73 height 23
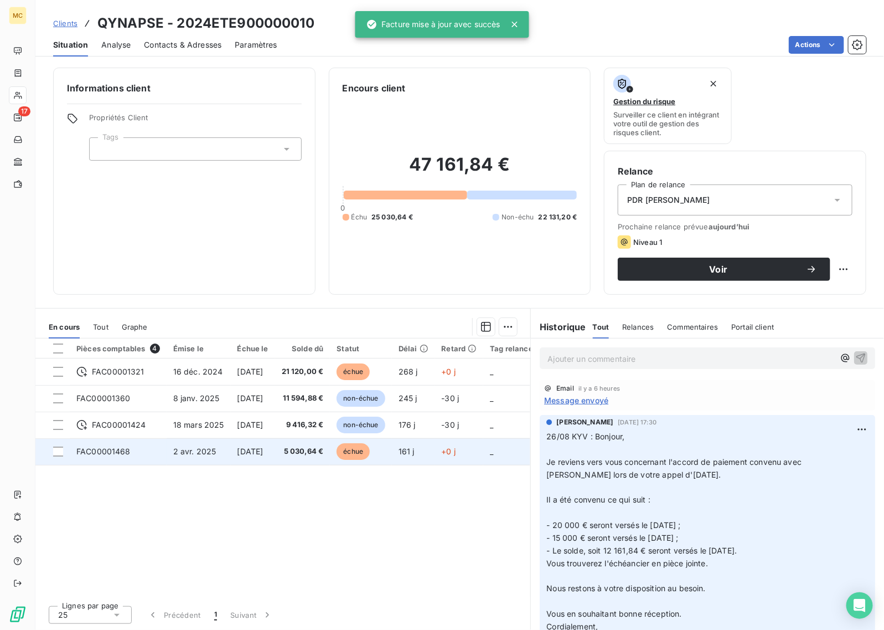
click at [370, 450] on span "échue" at bounding box center [353, 451] width 33 height 17
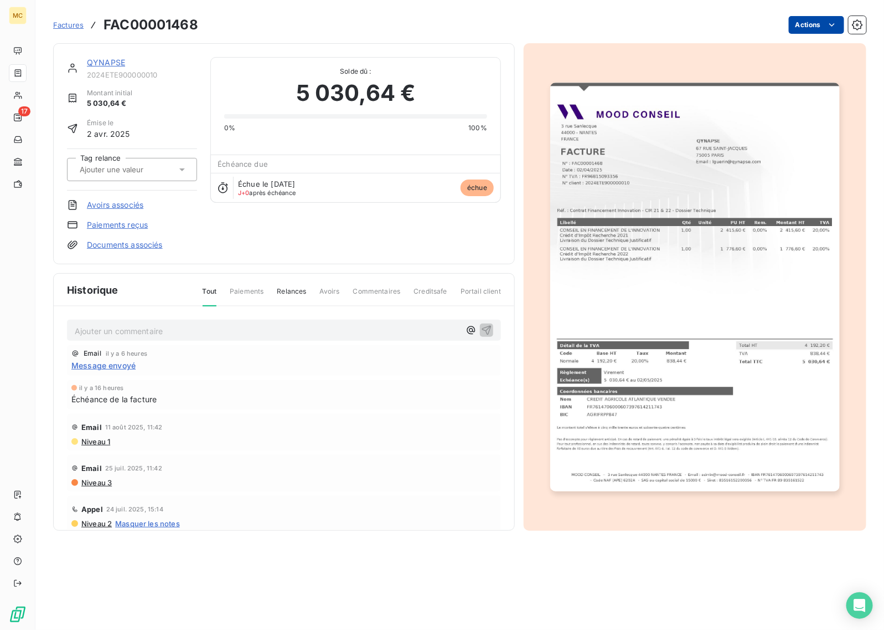
click at [814, 28] on html "MC 17 Factures FAC00001468 Actions QYNAPSE 2024ETE900000010 Montant initial 5 0…" at bounding box center [442, 315] width 884 height 630
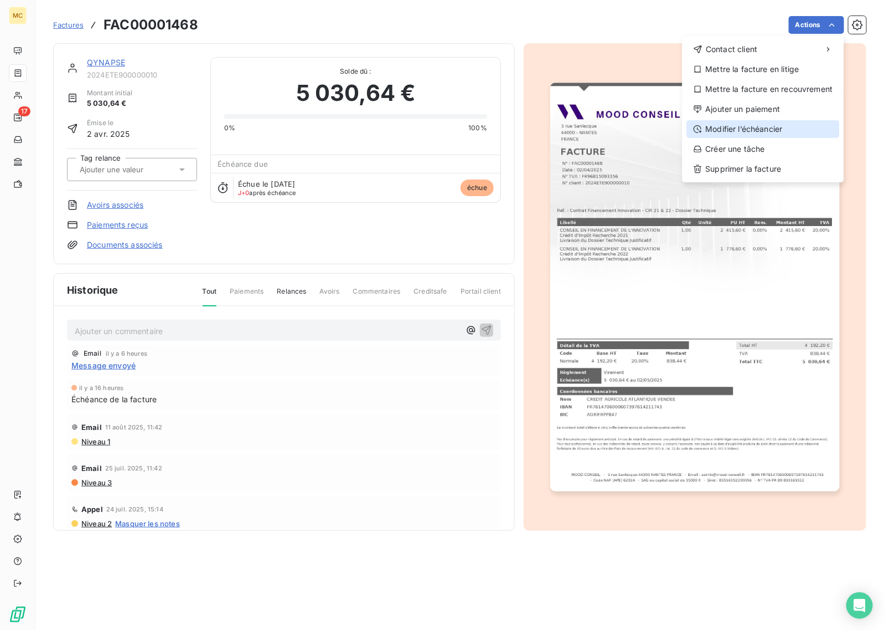
click at [776, 125] on div "Modifier l’échéancier" at bounding box center [763, 129] width 153 height 18
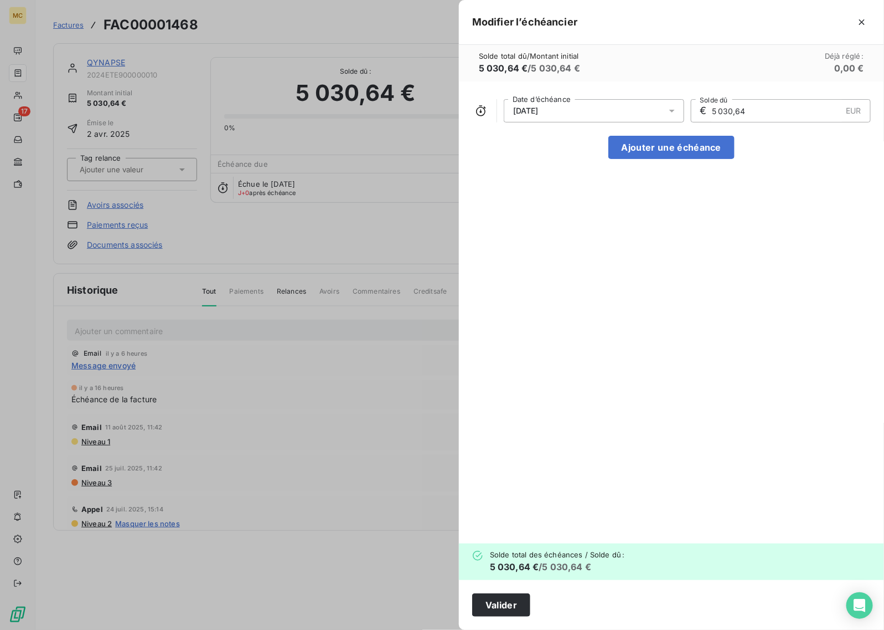
click at [546, 104] on div "[DATE]" at bounding box center [594, 110] width 181 height 23
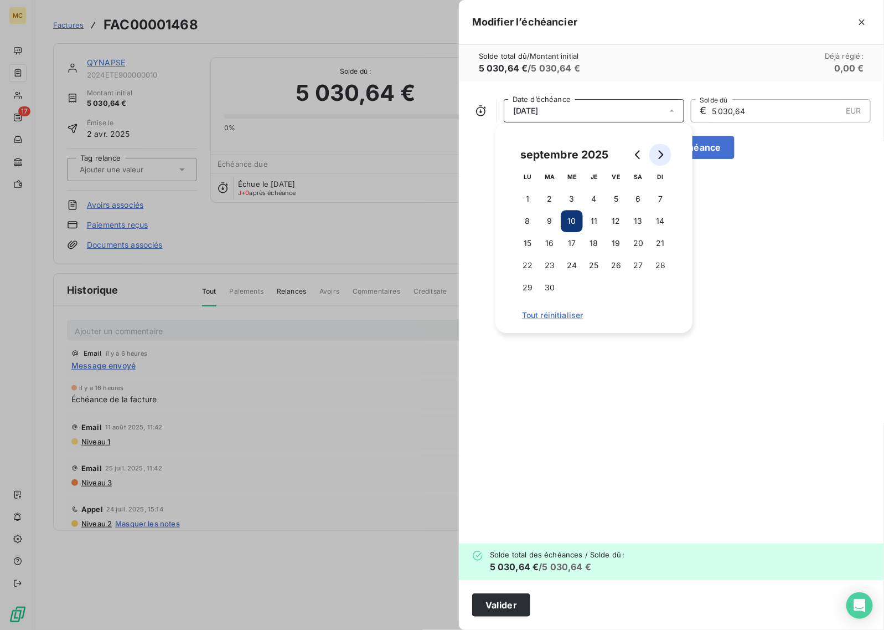
click at [659, 158] on icon "Go to next month" at bounding box center [661, 154] width 5 height 9
click at [527, 241] on button "10" at bounding box center [528, 243] width 22 height 22
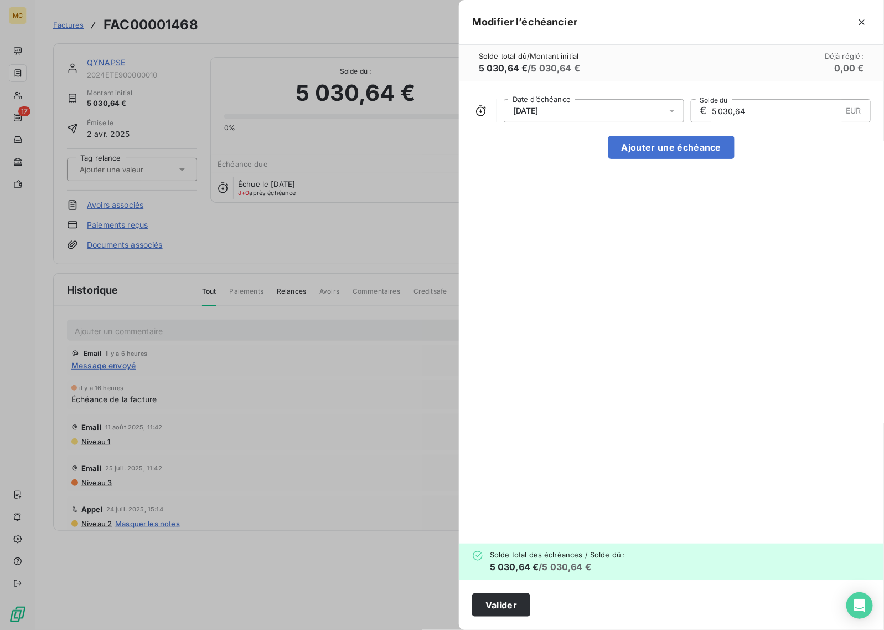
click at [771, 273] on div "[DATE] Date d’échéance € 5 030,64 EUR Solde dû Ajouter une échéance" at bounding box center [671, 312] width 425 height 462
click at [486, 596] on button "Valider" at bounding box center [501, 604] width 58 height 23
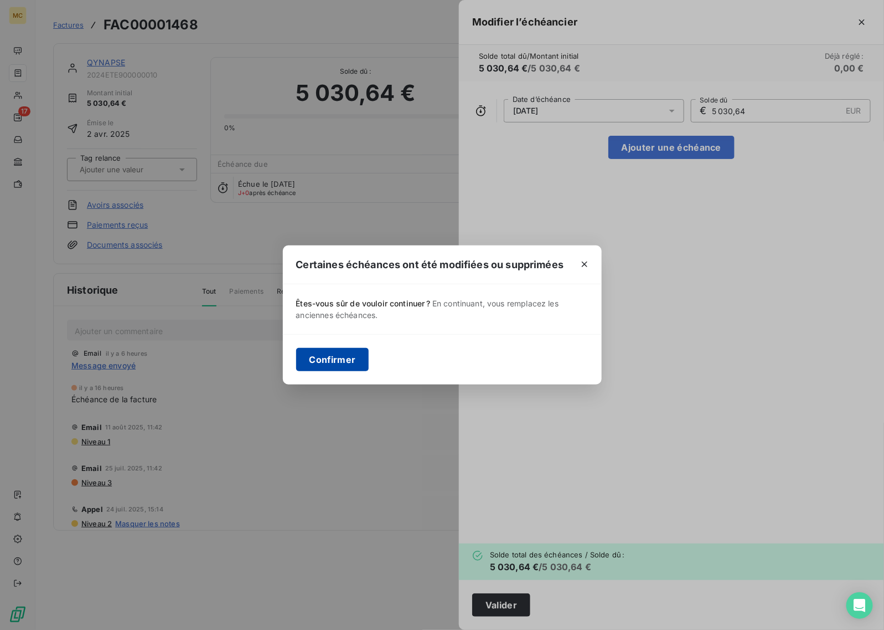
click at [319, 357] on button "Confirmer" at bounding box center [332, 359] width 73 height 23
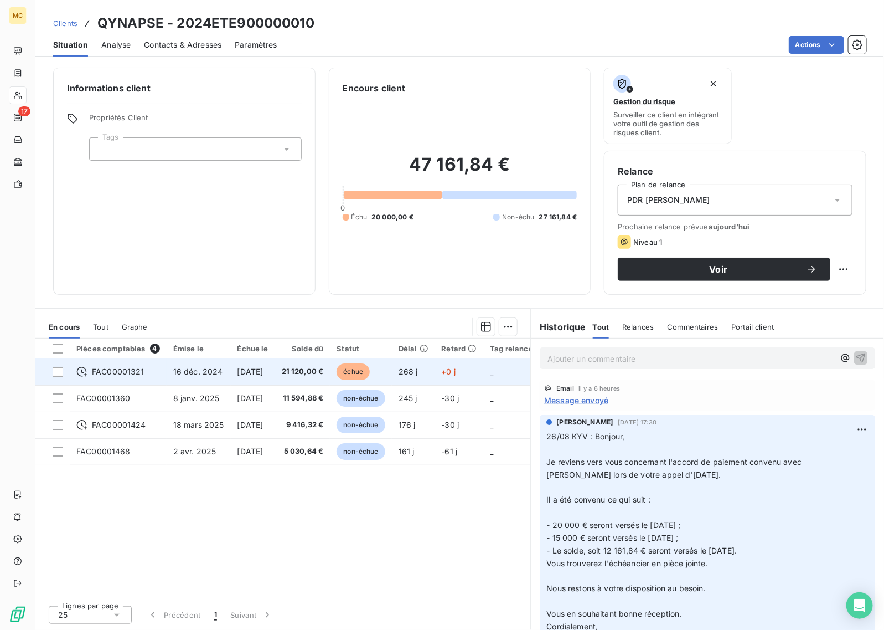
click at [311, 375] on span "21 120,00 €" at bounding box center [303, 371] width 42 height 11
click at [354, 374] on span "échue" at bounding box center [353, 371] width 33 height 17
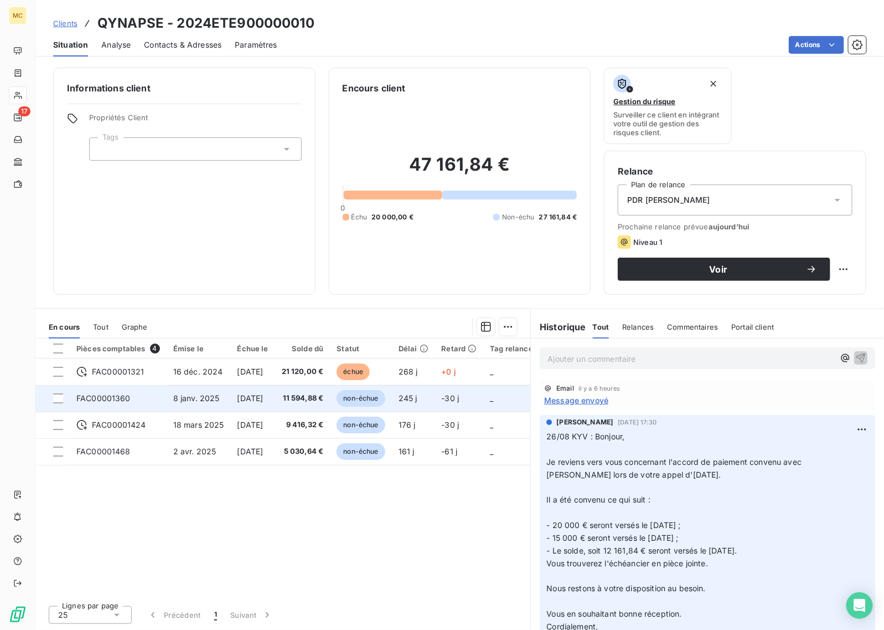
click at [378, 400] on span "non-échue" at bounding box center [361, 398] width 48 height 17
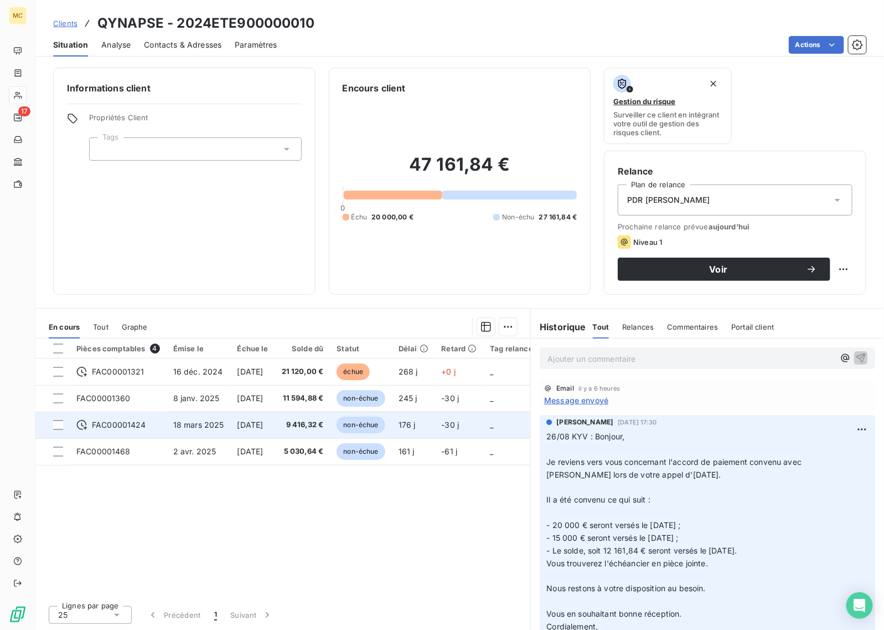
click at [385, 422] on span "non-échue" at bounding box center [361, 424] width 48 height 17
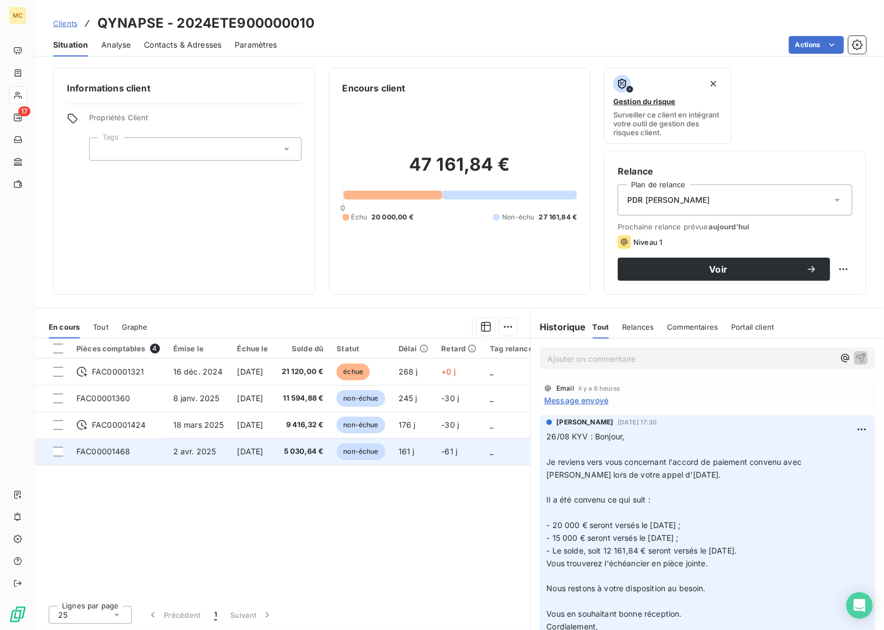
click at [391, 461] on td "non-échue" at bounding box center [360, 451] width 61 height 27
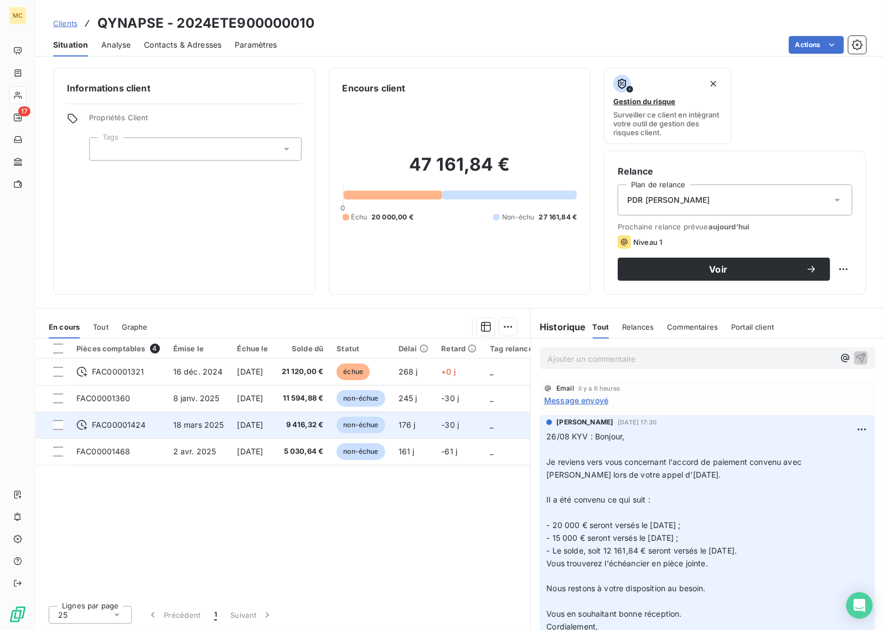
click at [460, 427] on span "-30 j" at bounding box center [451, 424] width 18 height 9
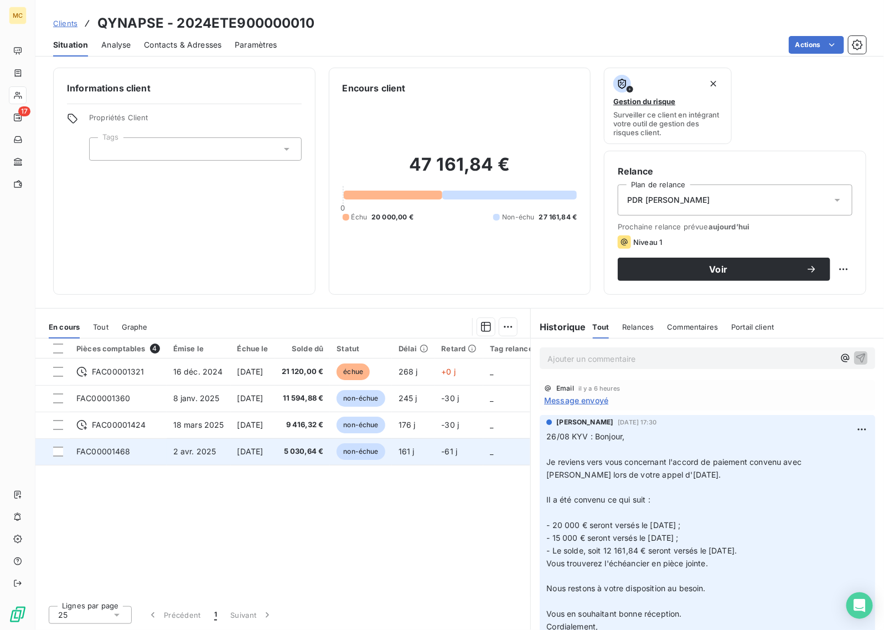
click at [365, 455] on span "non-échue" at bounding box center [361, 451] width 48 height 17
